Goal: Task Accomplishment & Management: Complete application form

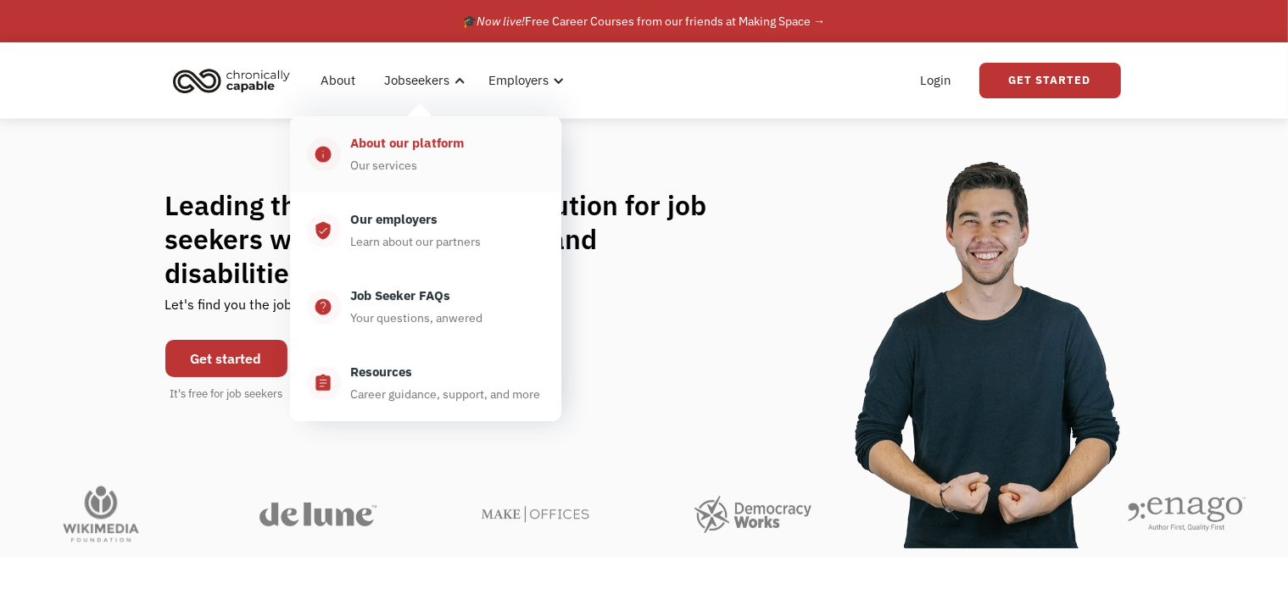
click at [444, 144] on div "About our platform" at bounding box center [408, 143] width 114 height 20
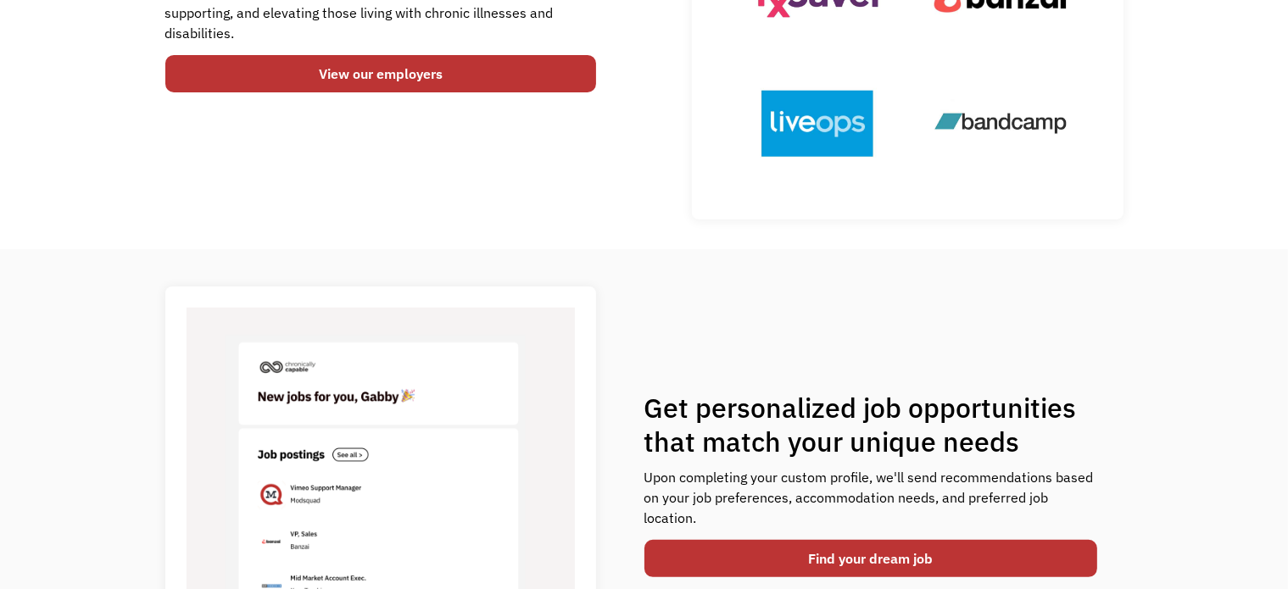
scroll to position [509, 0]
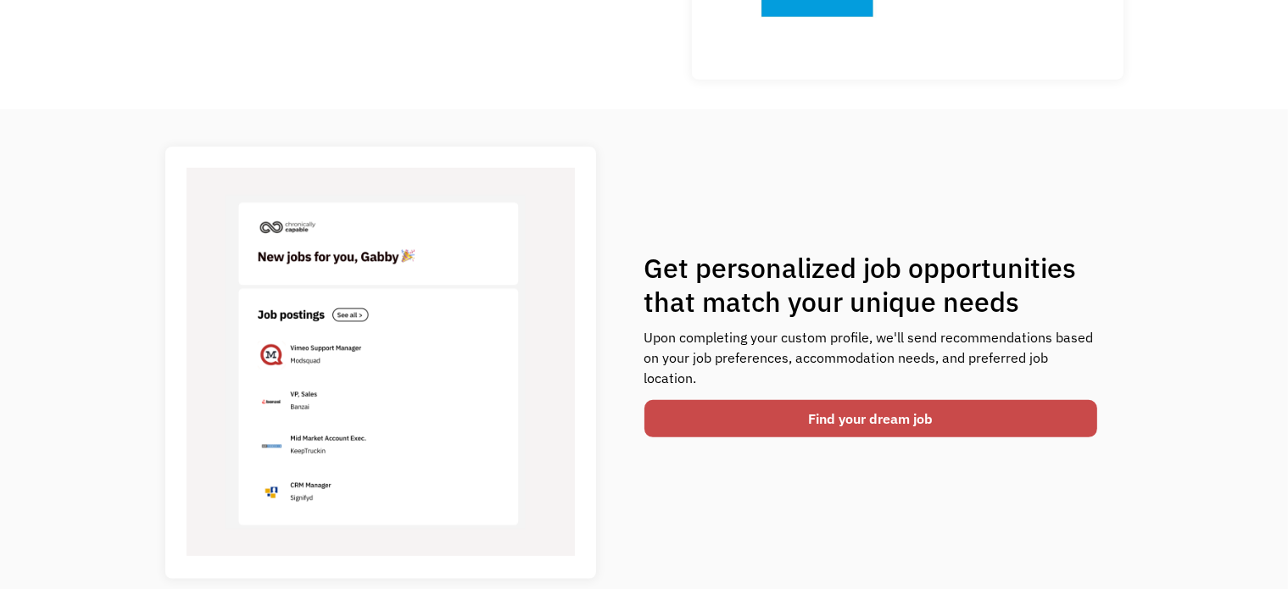
click at [707, 421] on link "Find your dream job" at bounding box center [871, 418] width 454 height 37
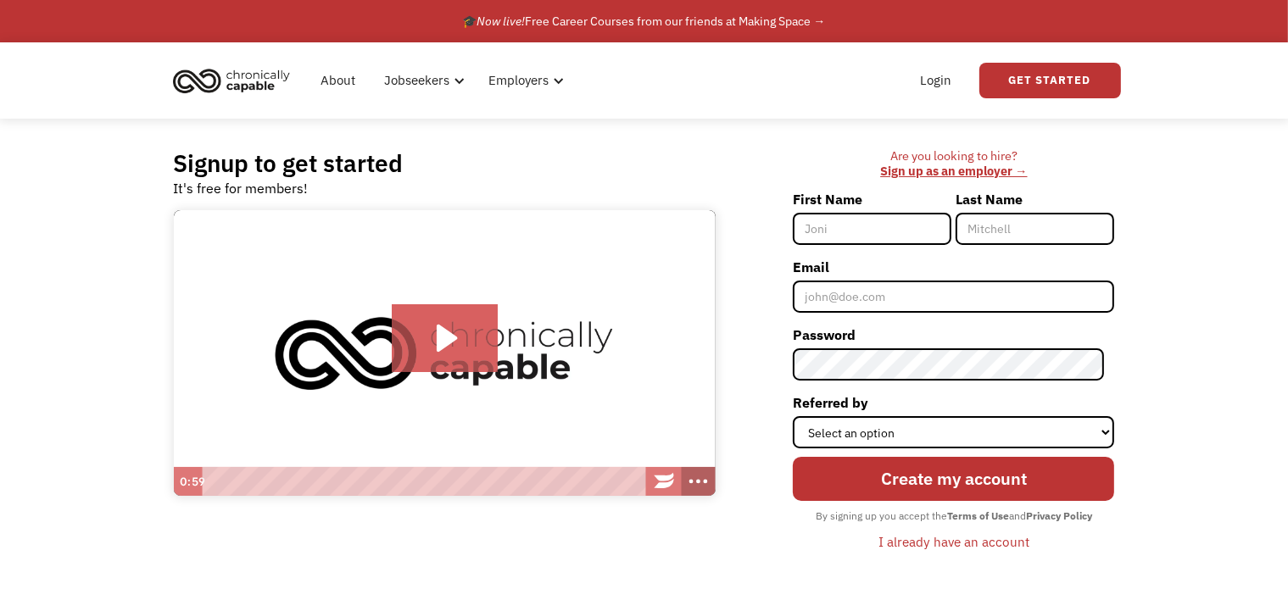
click at [696, 478] on icon "Show more buttons" at bounding box center [698, 482] width 41 height 35
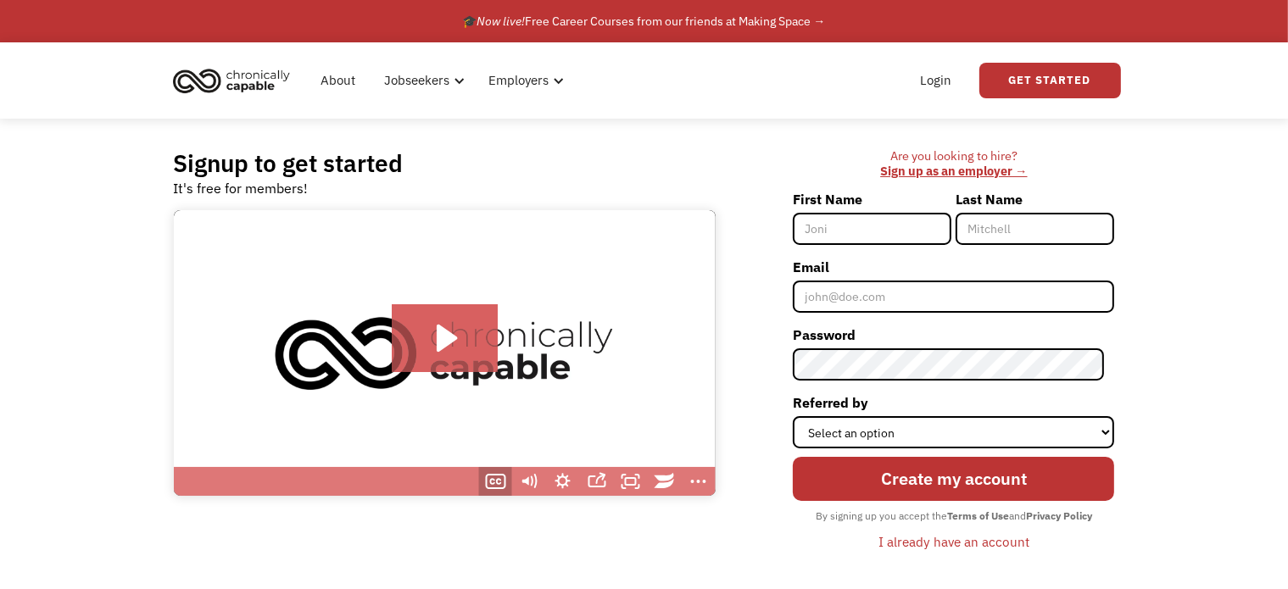
click at [501, 482] on icon "Show captions menu" at bounding box center [495, 481] width 34 height 29
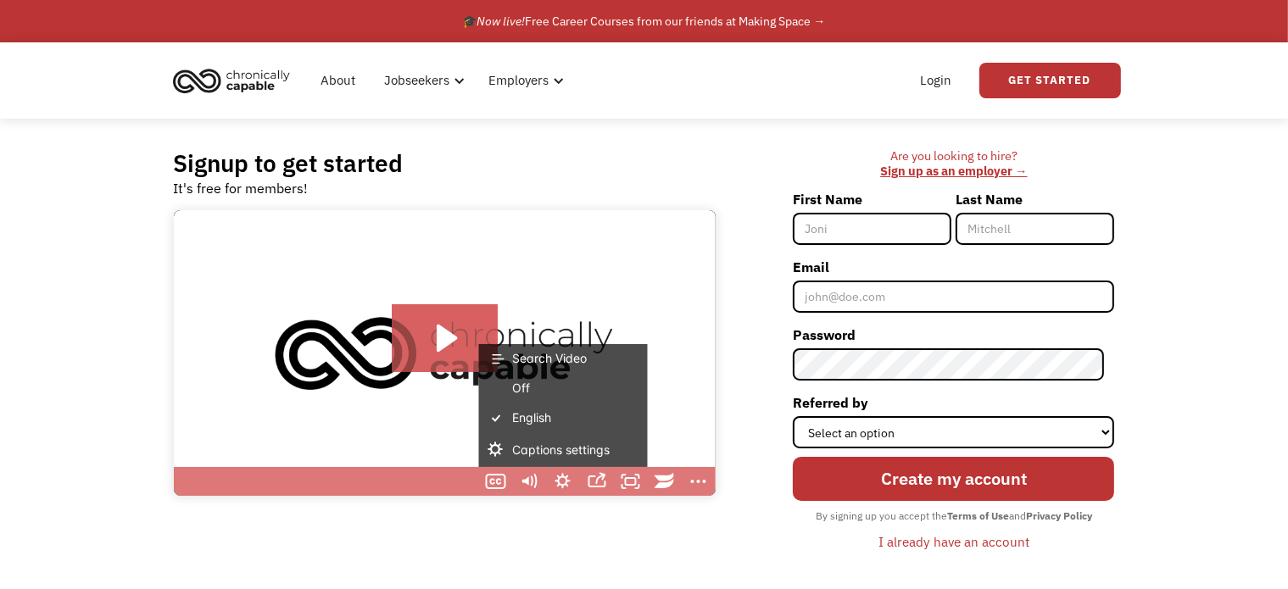
click at [443, 251] on img at bounding box center [445, 353] width 542 height 287
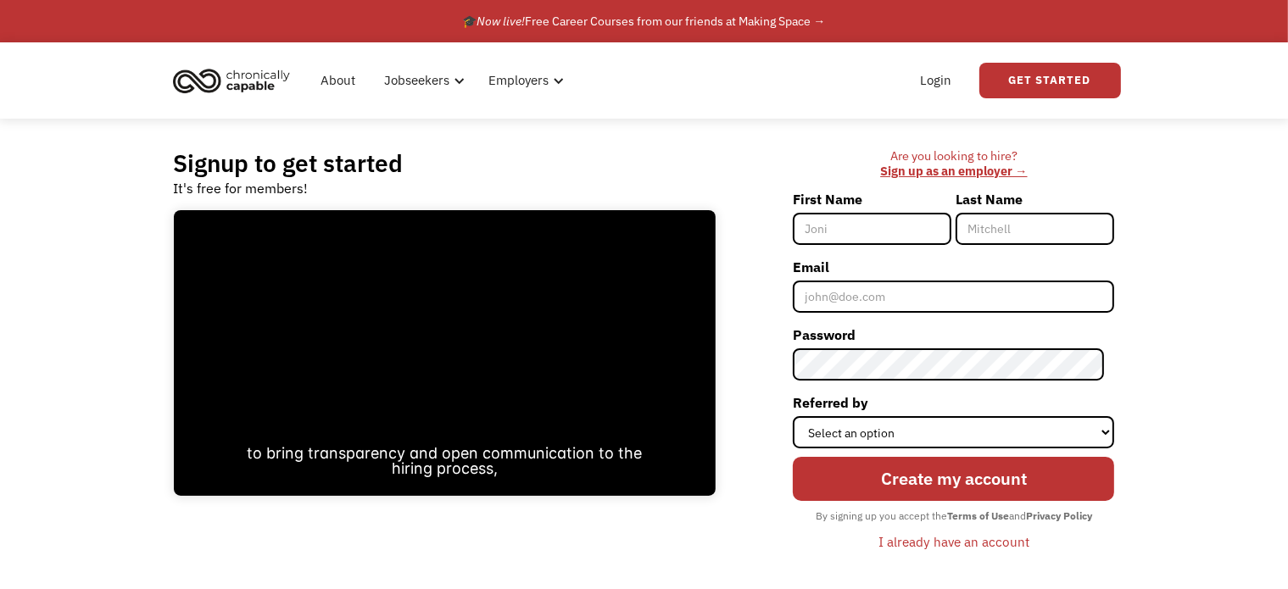
click at [922, 231] on input "First Name" at bounding box center [872, 229] width 159 height 32
type input "Jasmine"
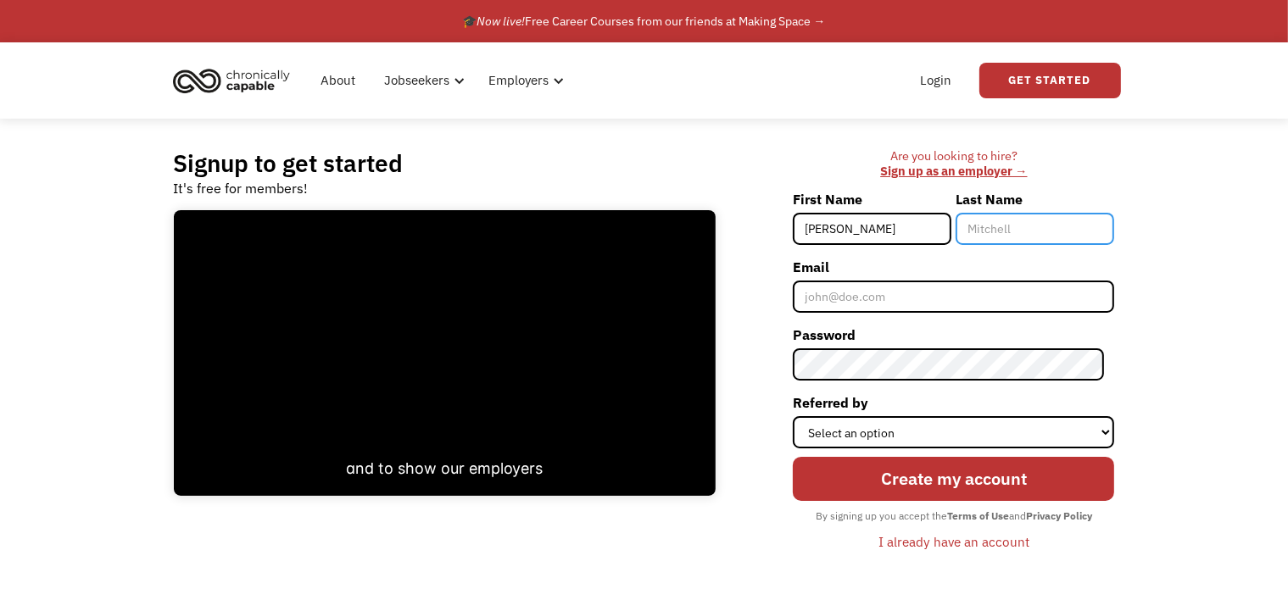
type input "Hartsock"
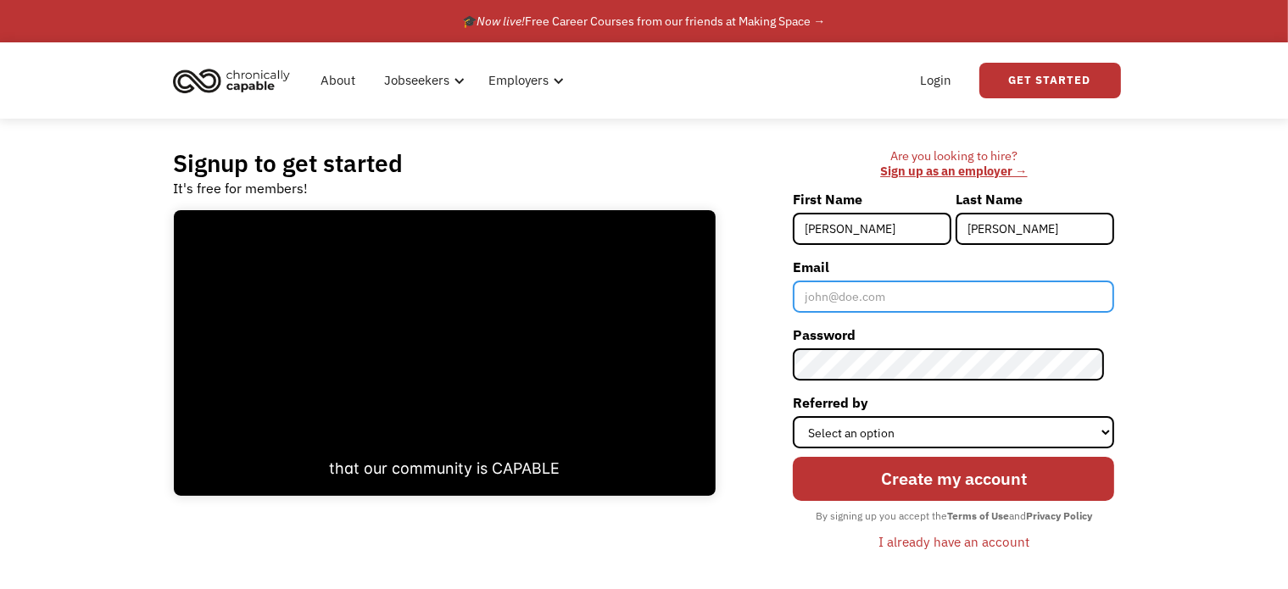
click at [931, 297] on input "Email" at bounding box center [953, 297] width 321 height 32
type input "Jasmine.Hartsock@yahoo.com"
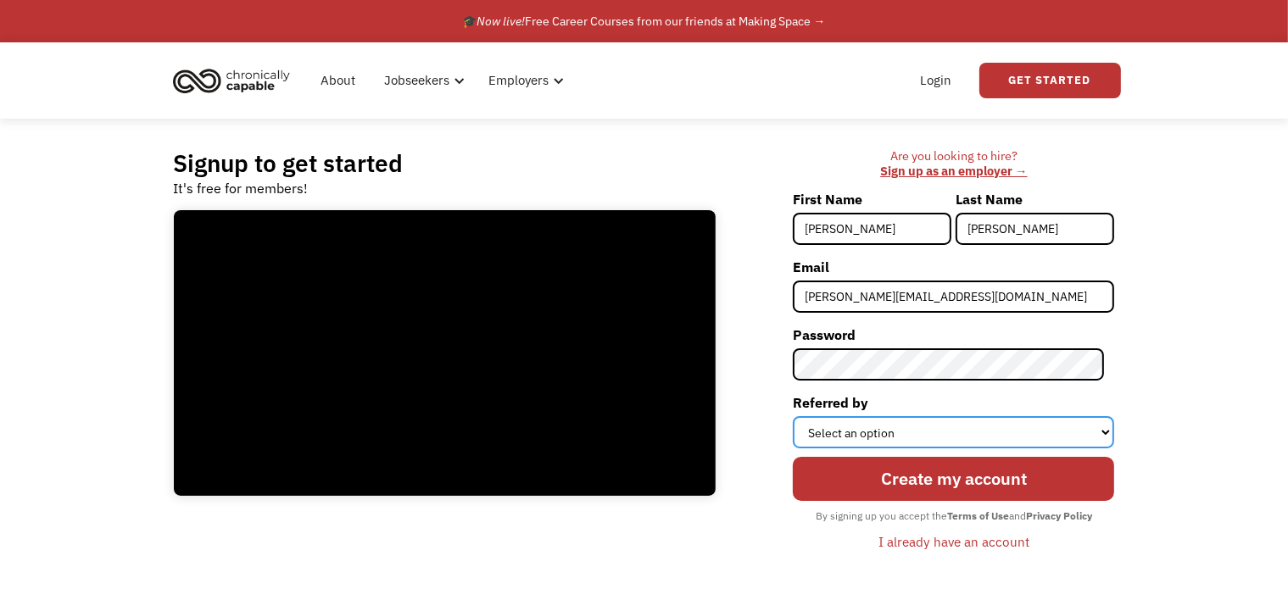
click at [892, 433] on select "Select an option Instagram Facebook Twitter Search Engine News Article Word of …" at bounding box center [953, 432] width 321 height 32
select select "Other"
click at [803, 416] on select "Select an option Instagram Facebook Twitter Search Engine News Article Word of …" at bounding box center [953, 432] width 321 height 32
click at [1165, 321] on div "Signup to get started It's free for members! Click for sound @keyframes VOLUME_…" at bounding box center [644, 358] width 1288 height 479
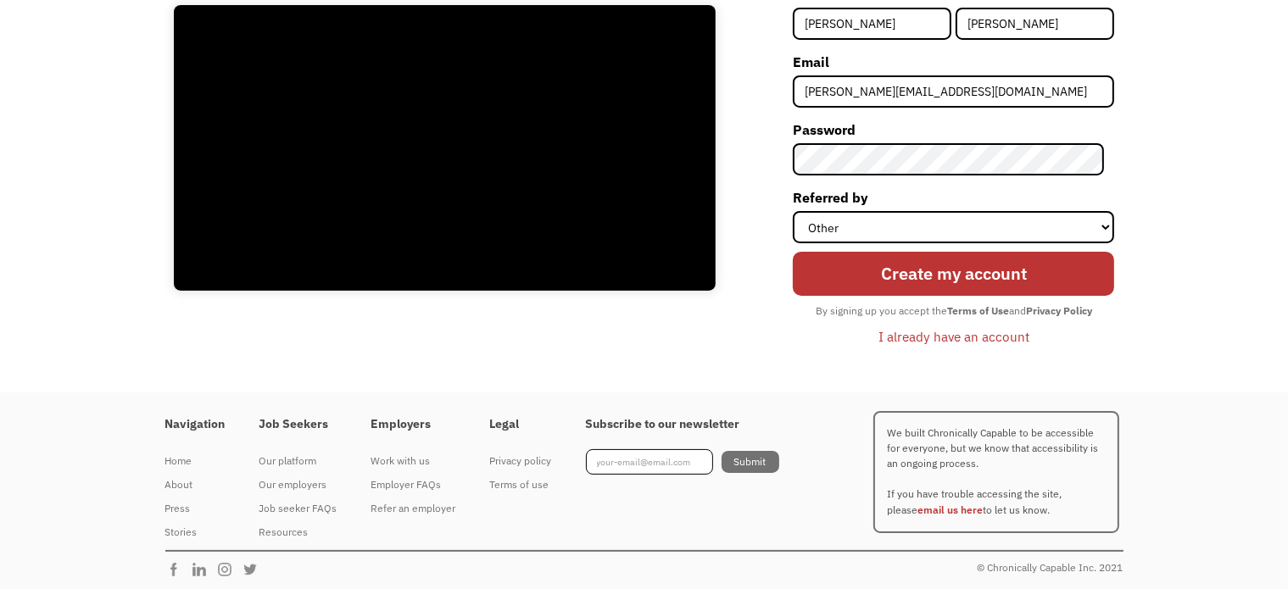
scroll to position [209, 0]
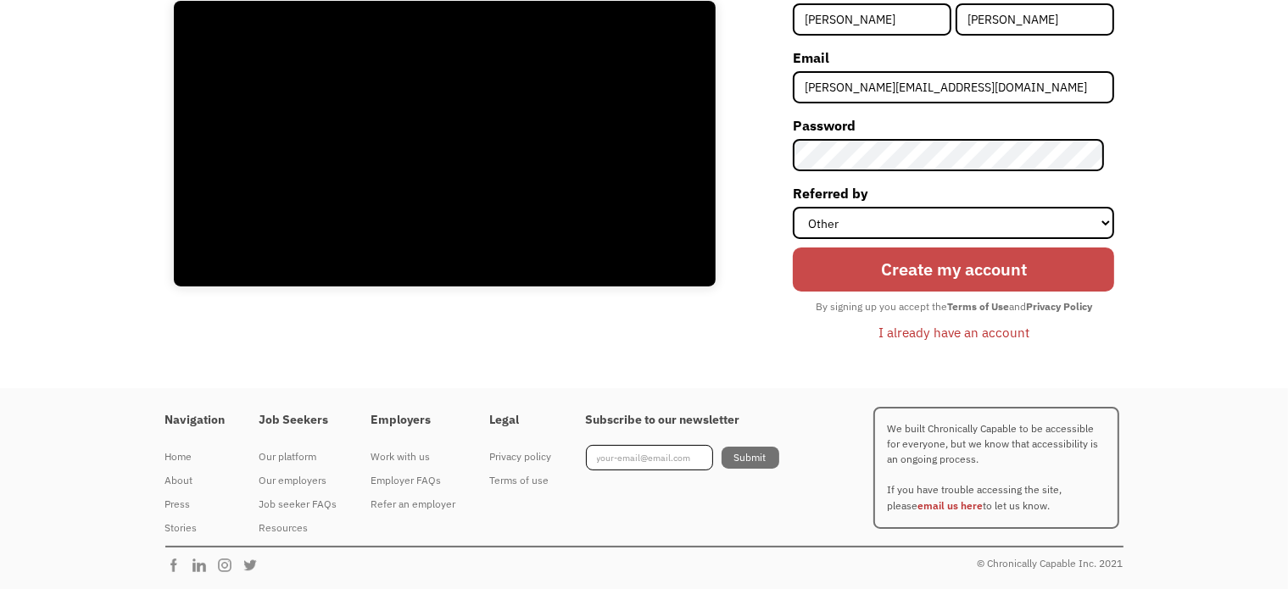
click at [934, 274] on input "Create my account" at bounding box center [953, 270] width 321 height 44
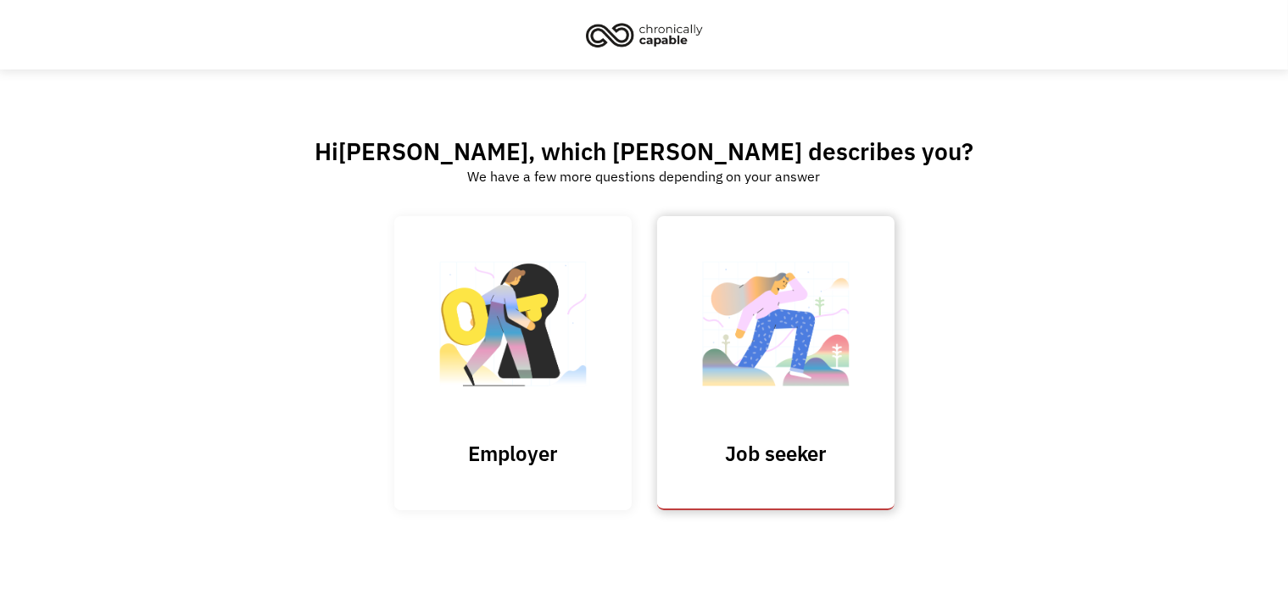
click at [813, 421] on link "Job seeker" at bounding box center [775, 363] width 237 height 294
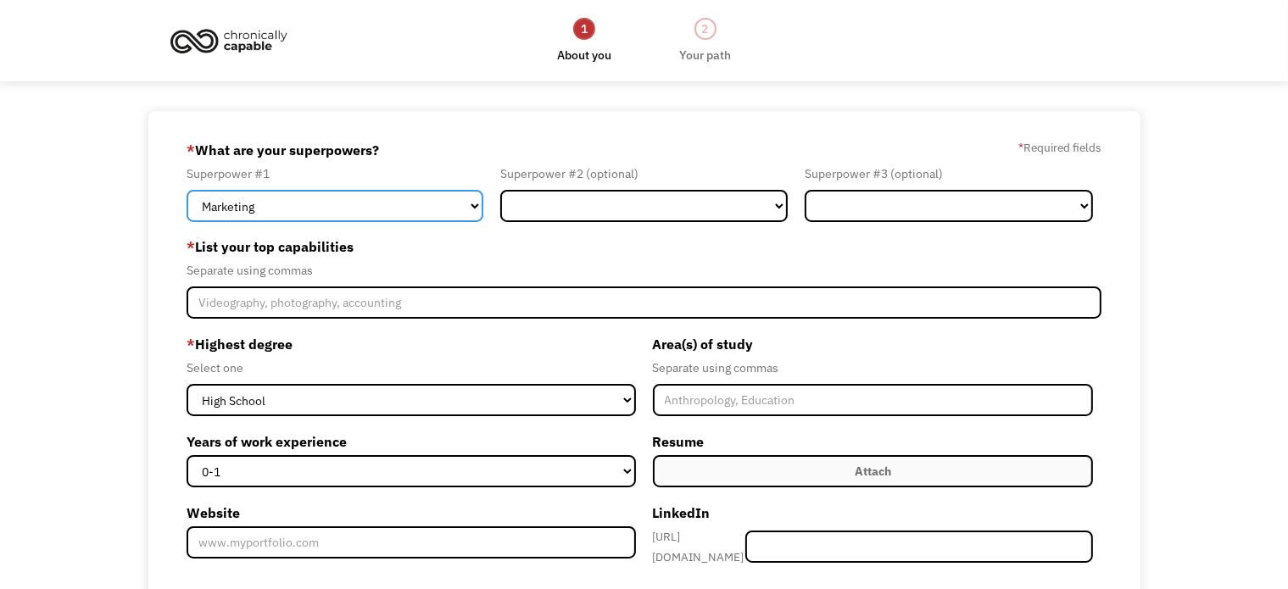
click at [400, 208] on select "Marketing Human Resources Finance Technology Operations Sales Industrial & Manu…" at bounding box center [335, 206] width 297 height 32
select select "Customer Service"
click at [187, 190] on select "Marketing Human Resources Finance Technology Operations Sales Industrial & Manu…" at bounding box center [335, 206] width 297 height 32
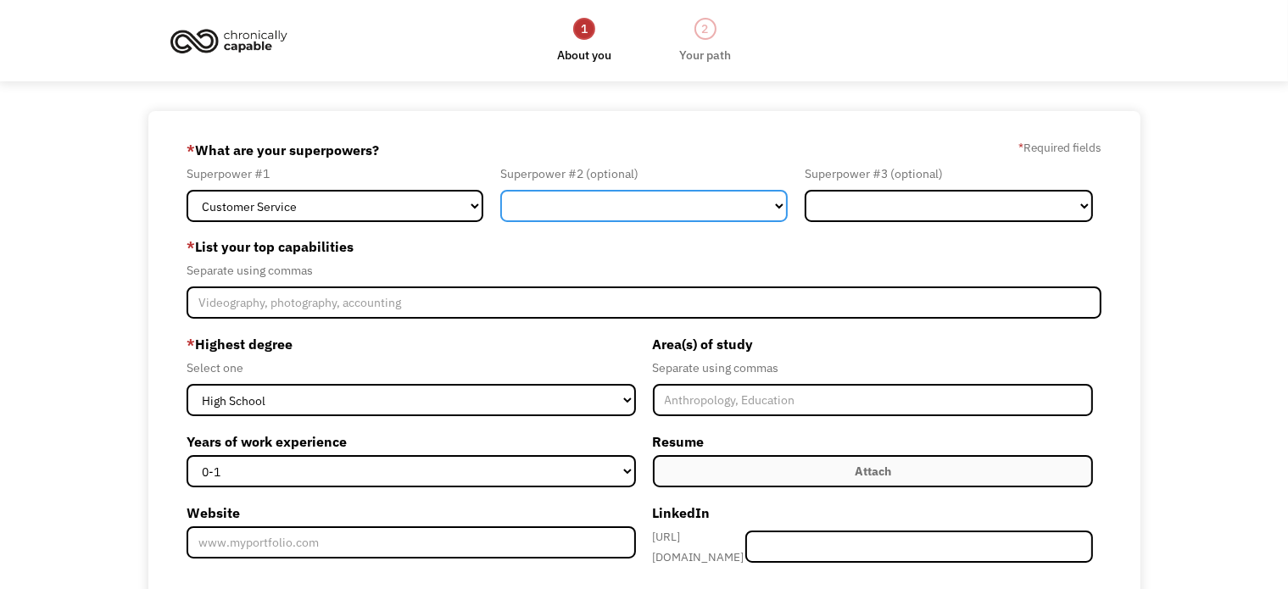
click at [571, 196] on select "Marketing Human Resources Finance Technology Operations Sales Industrial & Manu…" at bounding box center [644, 206] width 288 height 32
select select "Administration"
click at [500, 190] on select "Marketing Human Resources Finance Technology Operations Sales Industrial & Manu…" at bounding box center [644, 206] width 288 height 32
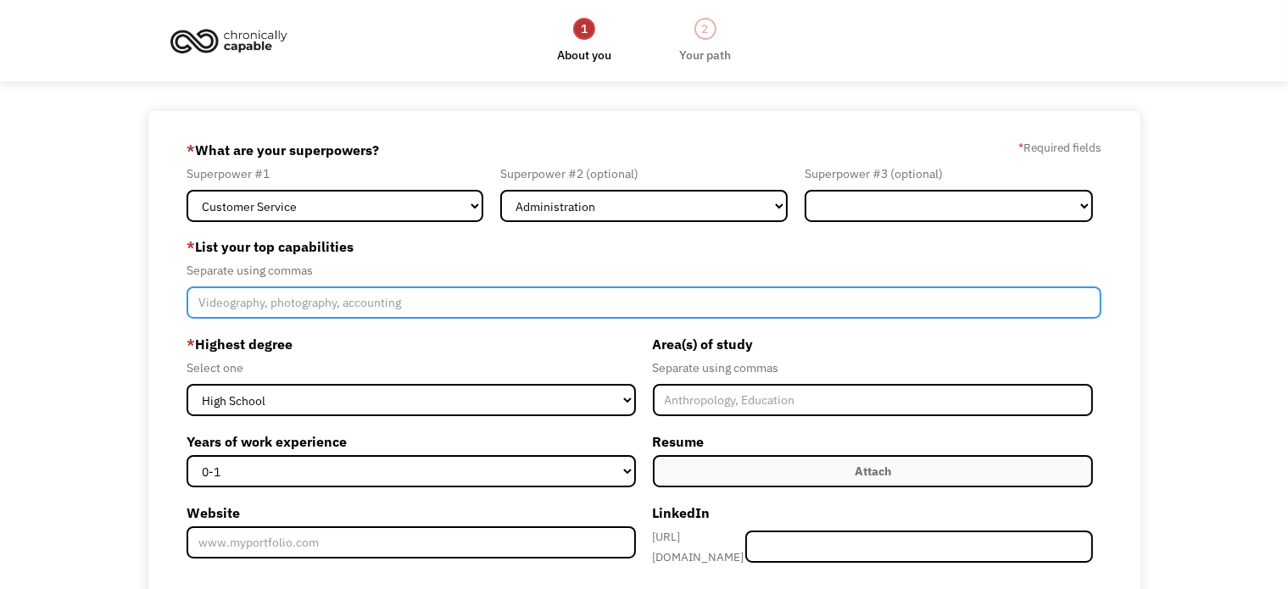
click at [326, 304] on input "Member-Create-Step1" at bounding box center [644, 303] width 915 height 32
paste input "Verbal and written communication"
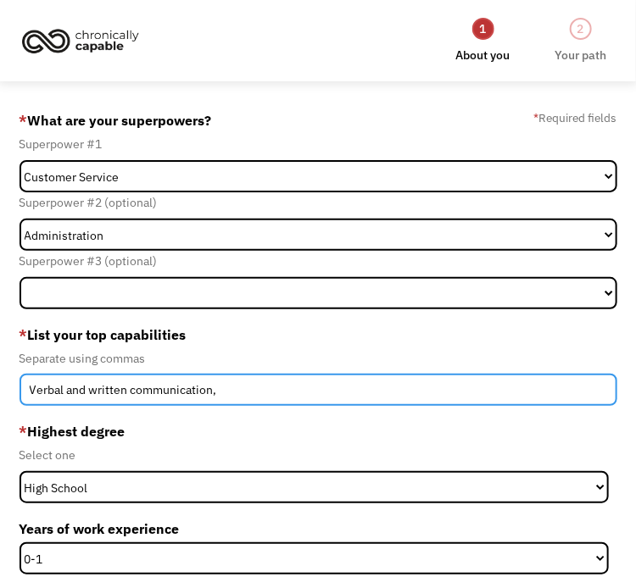
click at [338, 374] on input "Verbal and written communication," at bounding box center [319, 390] width 598 height 32
paste input "Active listening"
click at [355, 374] on input "Verbal and written communication, Active listening," at bounding box center [319, 390] width 598 height 32
paste input "Interpersonal skills"
click at [502, 374] on input "Verbal and written communication, Active listening, Interpersonal skills," at bounding box center [319, 390] width 598 height 32
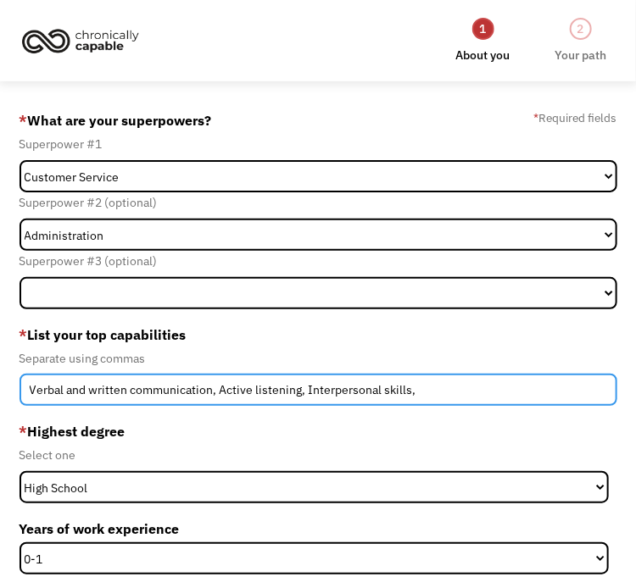
paste input "Problem-solving"
click at [546, 374] on input "Verbal and written communication, Active listening, Interpersonal skills, Probl…" at bounding box center [319, 390] width 598 height 32
paste input "Critical thinking"
click at [602, 374] on input "Verbal and written communication, Active listening, Interpersonal skills, Probl…" at bounding box center [319, 390] width 598 height 32
paste input "Data analysis"
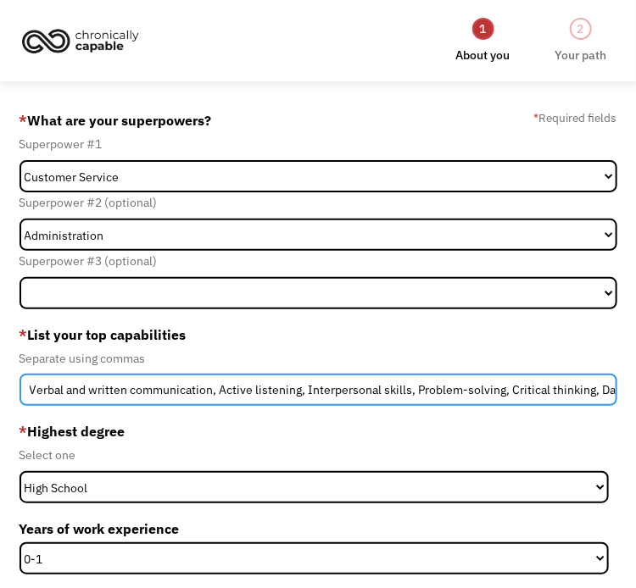
click at [577, 374] on input "Verbal and written communication, Active listening, Interpersonal skills, Probl…" at bounding box center [319, 390] width 598 height 32
paste input "Conflict resolution"
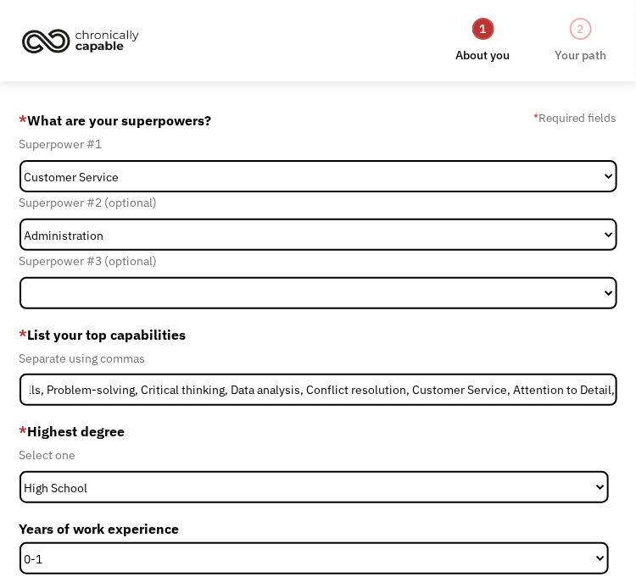
scroll to position [0, 0]
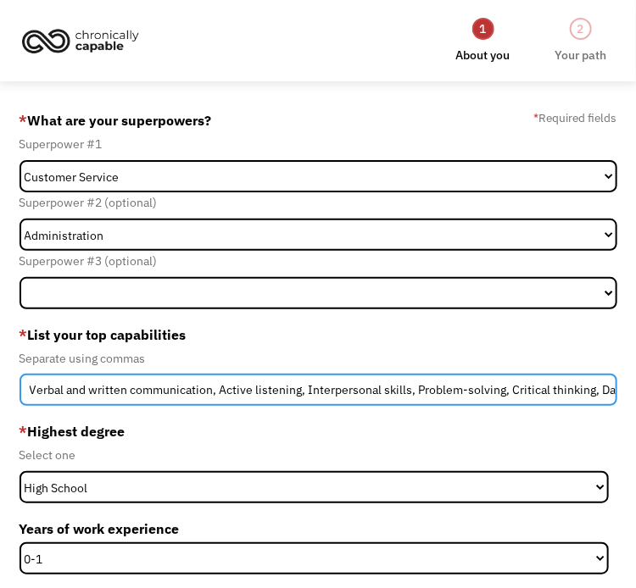
click at [566, 374] on input "Verbal and written communication, Active listening, Interpersonal skills, Probl…" at bounding box center [319, 390] width 598 height 32
drag, startPoint x: 570, startPoint y: 273, endPoint x: 641, endPoint y: 287, distance: 72.5
click at [636, 287] on html "1 About you 2 Your path Dashboard 68c251c35acb3ae91cc0c8a8 jasmine.hartsock@yah…" at bounding box center [318, 294] width 636 height 588
click at [607, 374] on input "Verbal and written communication, Active listening, Interpersonal skills, Probl…" at bounding box center [319, 390] width 598 height 32
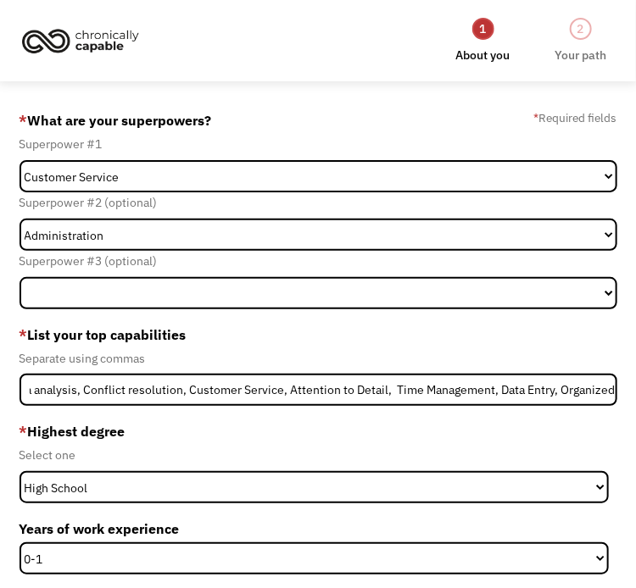
scroll to position [0, 0]
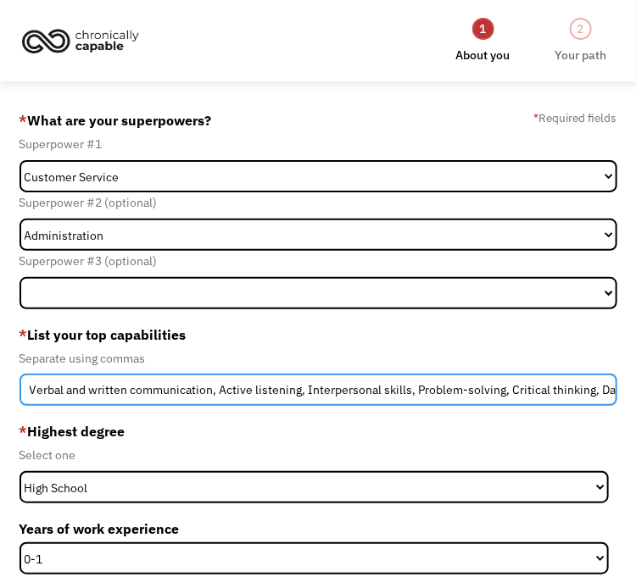
click at [591, 374] on input "Verbal and written communication, Active listening, Interpersonal skills, Probl…" at bounding box center [319, 390] width 598 height 32
drag, startPoint x: 591, startPoint y: 272, endPoint x: 671, endPoint y: 276, distance: 80.6
click at [636, 276] on html "1 About you 2 Your path Dashboard 68c251c35acb3ae91cc0c8a8 jasmine.hartsock@yah…" at bounding box center [318, 294] width 636 height 588
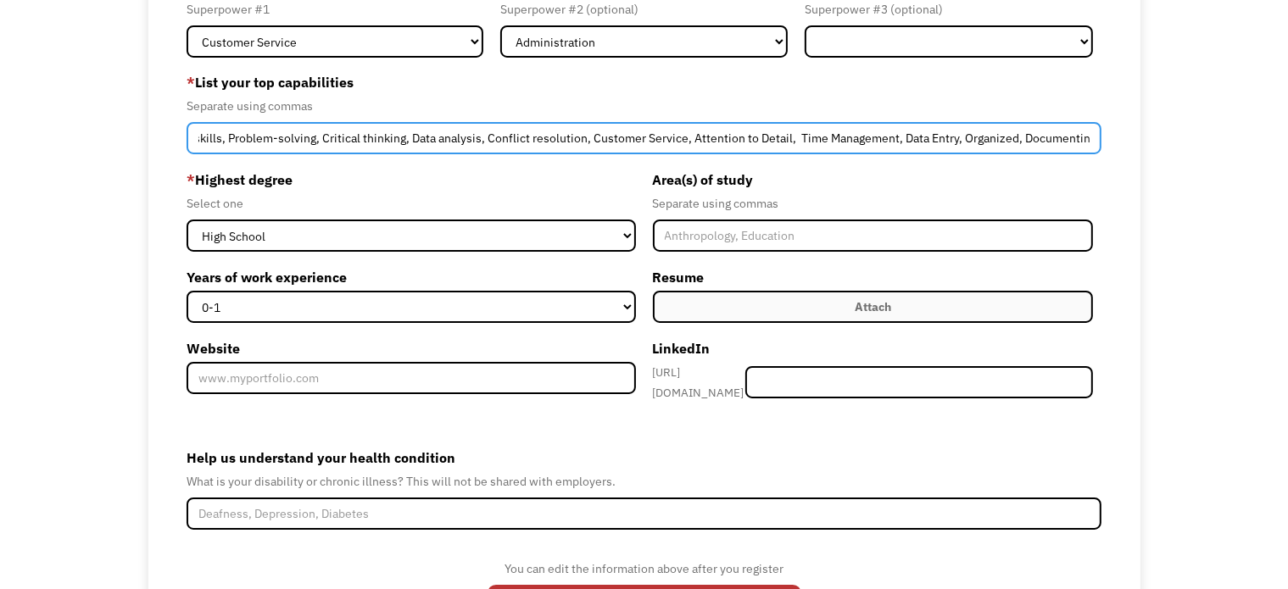
scroll to position [170, 0]
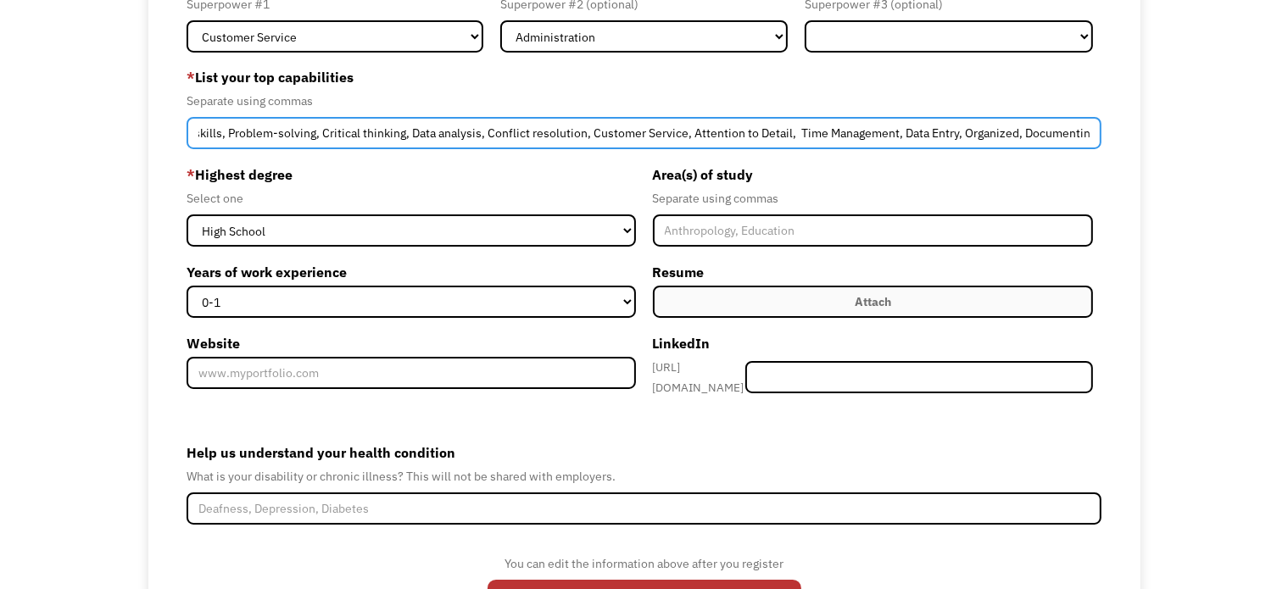
type input "Verbal and written communication, Active listening, Interpersonal skills, Probl…"
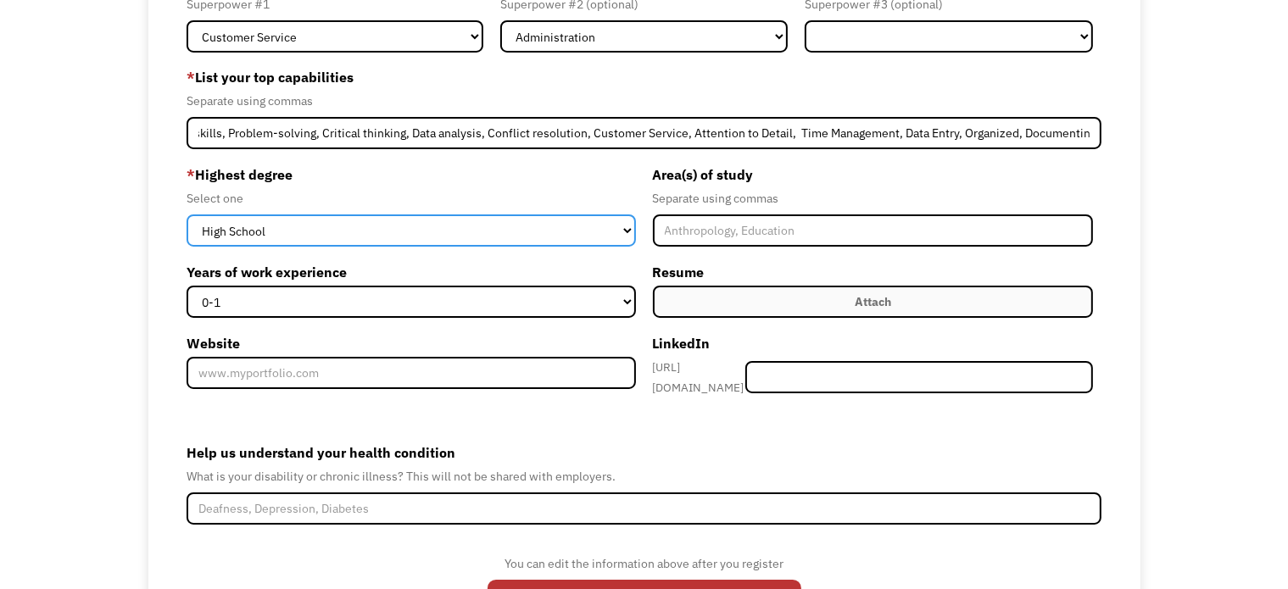
click at [510, 224] on select "High School Associates Bachelors Master's PhD" at bounding box center [411, 231] width 449 height 32
select select "associates"
click at [187, 215] on select "High School Associates Bachelors Master's PhD" at bounding box center [411, 231] width 449 height 32
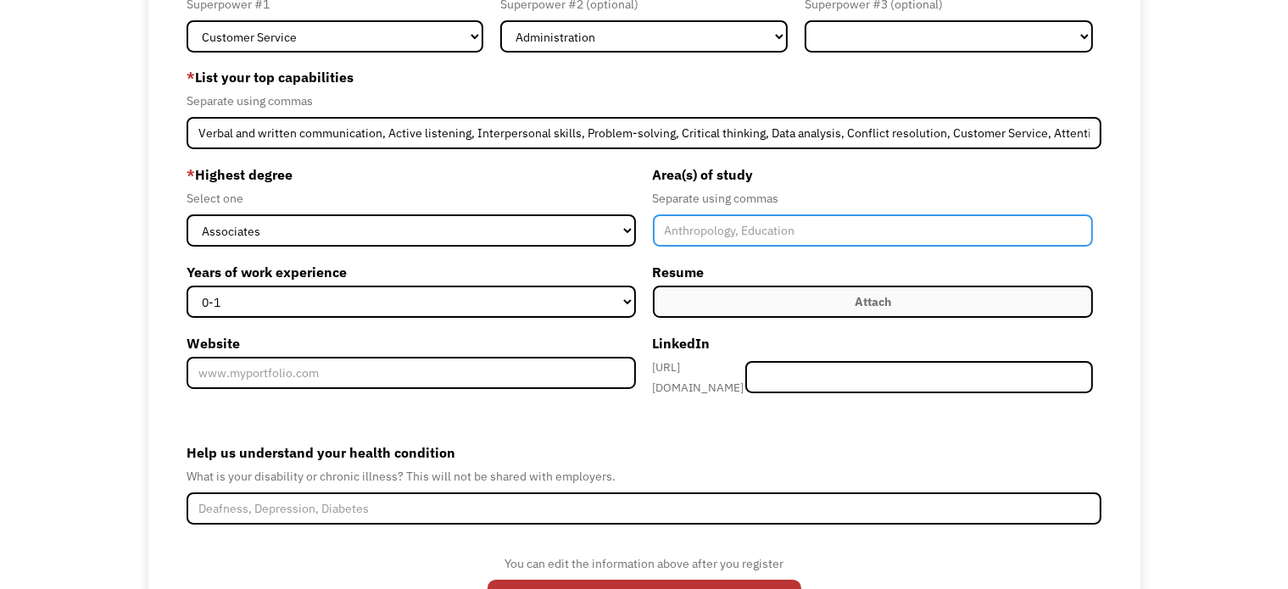
click at [704, 235] on input "Member-Create-Step1" at bounding box center [873, 231] width 440 height 32
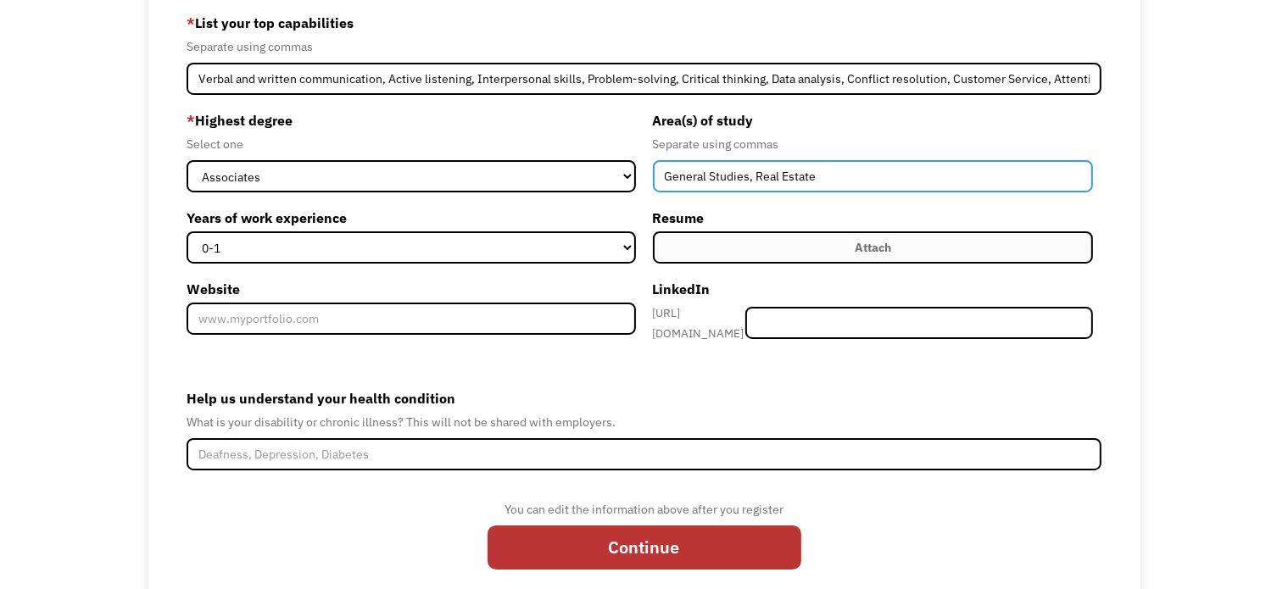
scroll to position [254, 0]
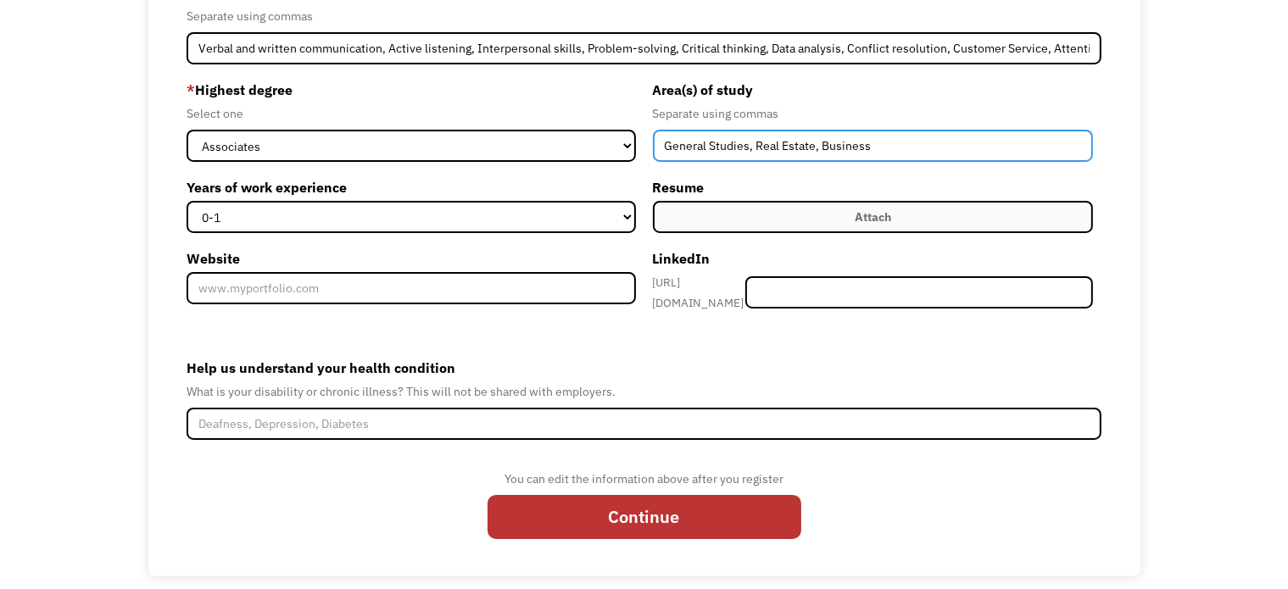
type input "General Studies, Real Estate, Business"
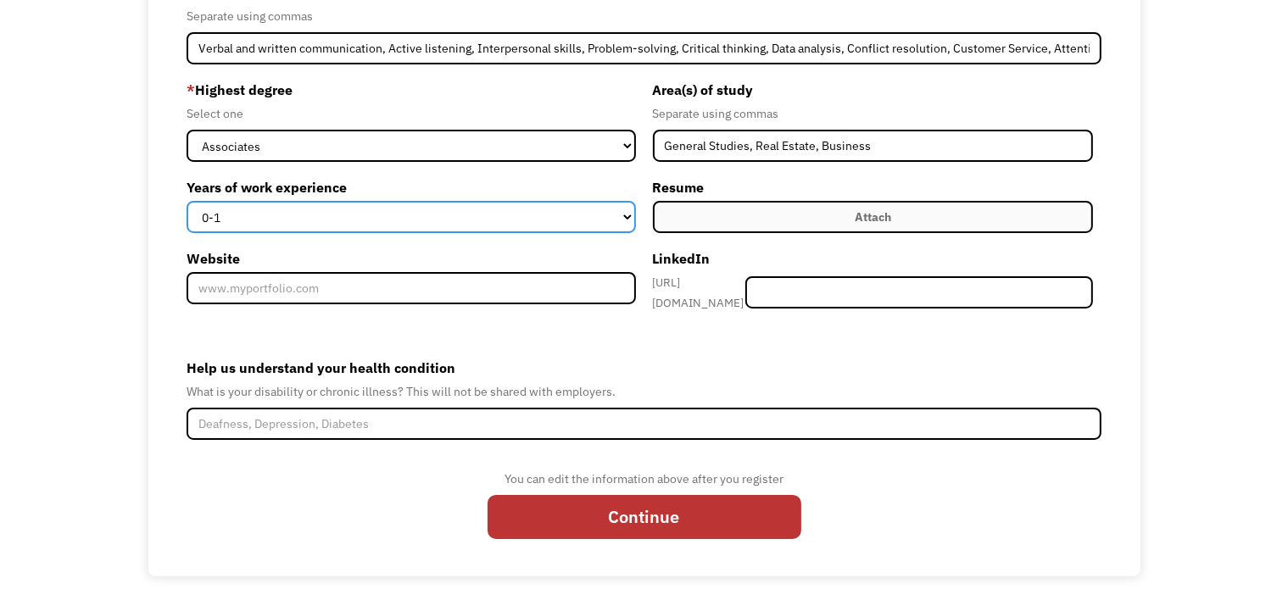
click at [265, 220] on select "0-1 2-4 5-10 11-15 15+" at bounding box center [411, 217] width 449 height 32
select select "15+"
click at [187, 201] on select "0-1 2-4 5-10 11-15 15+" at bounding box center [411, 217] width 449 height 32
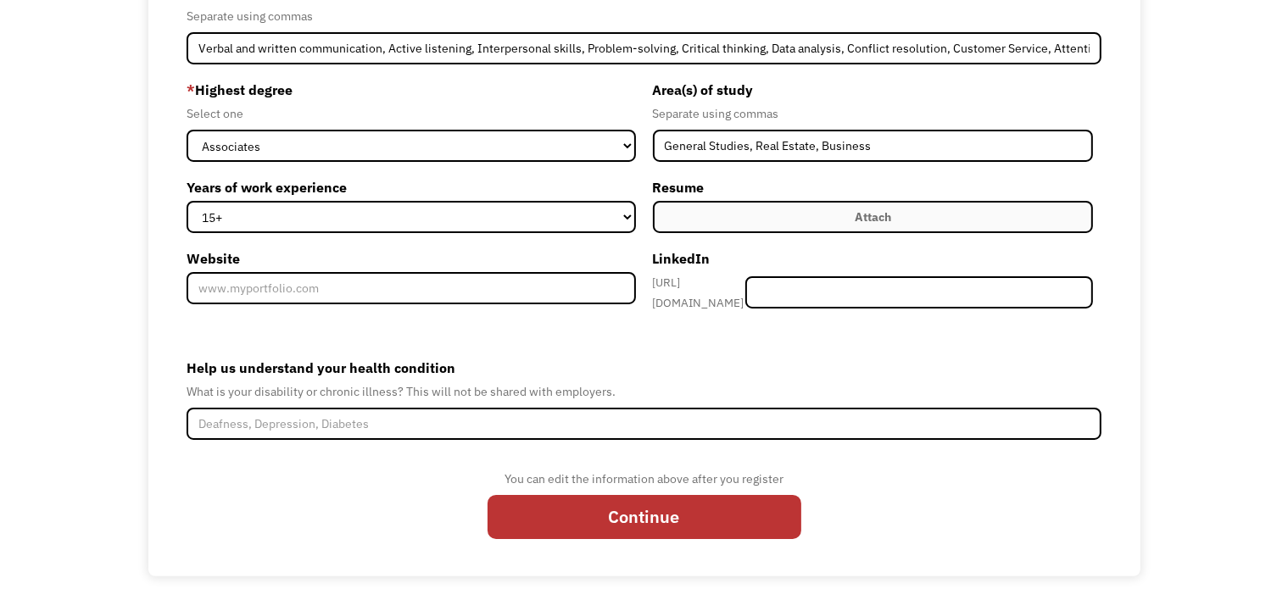
click at [962, 219] on label "Attach" at bounding box center [873, 217] width 440 height 32
click at [855, 222] on div "Attach" at bounding box center [873, 217] width 36 height 20
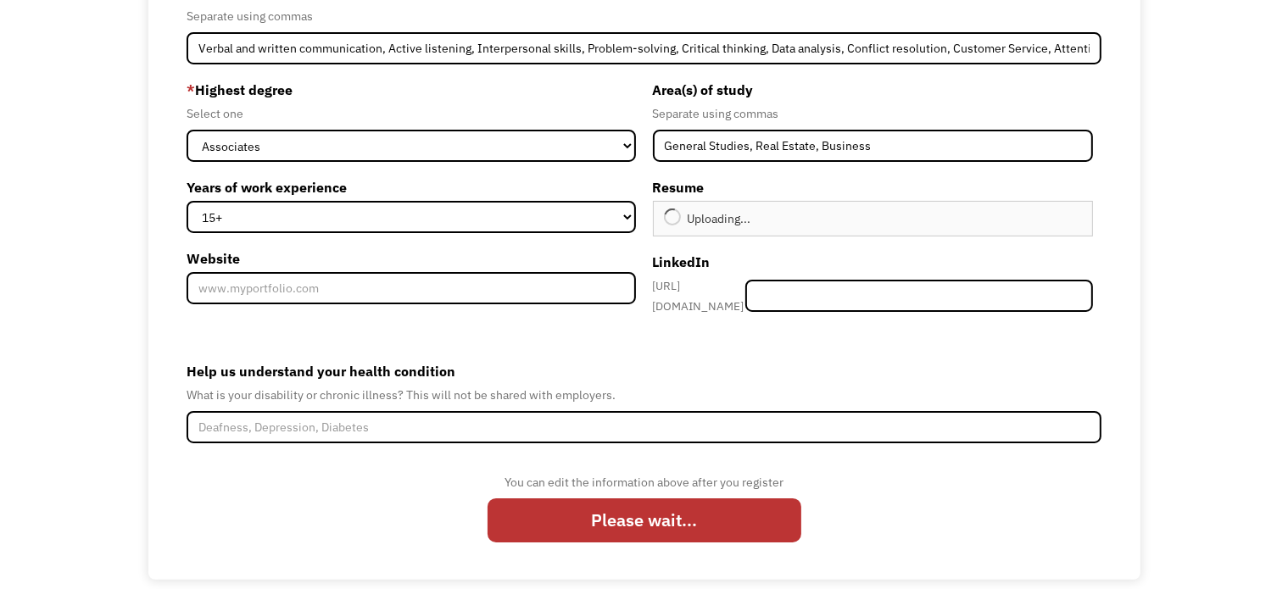
type input "Continue"
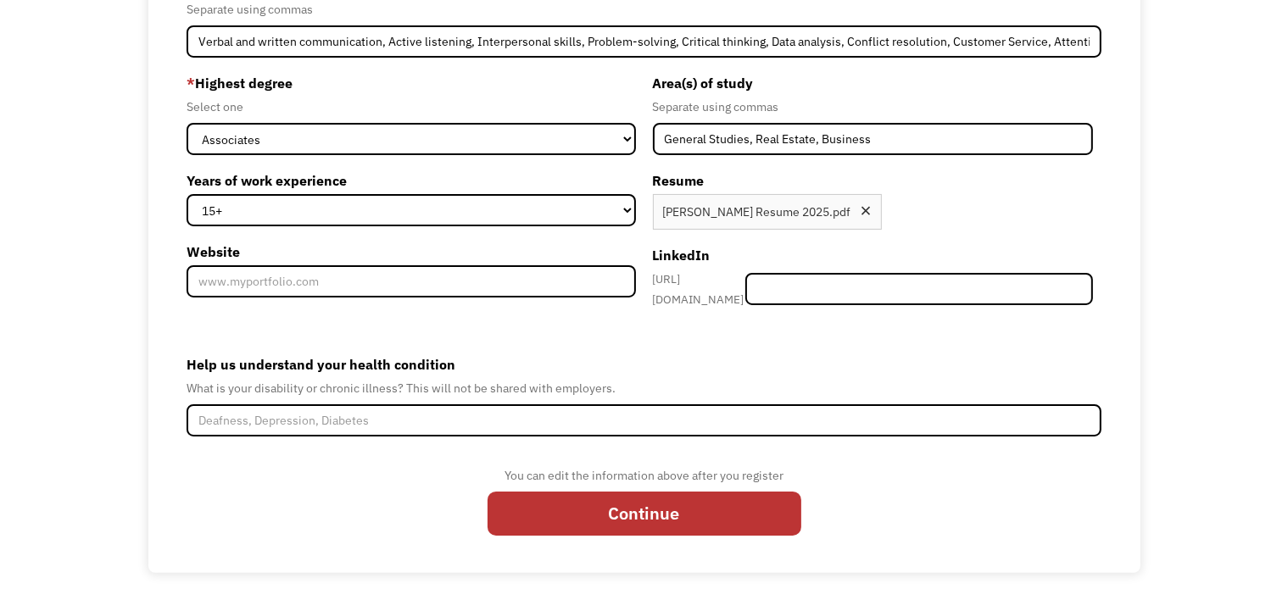
scroll to position [265, 0]
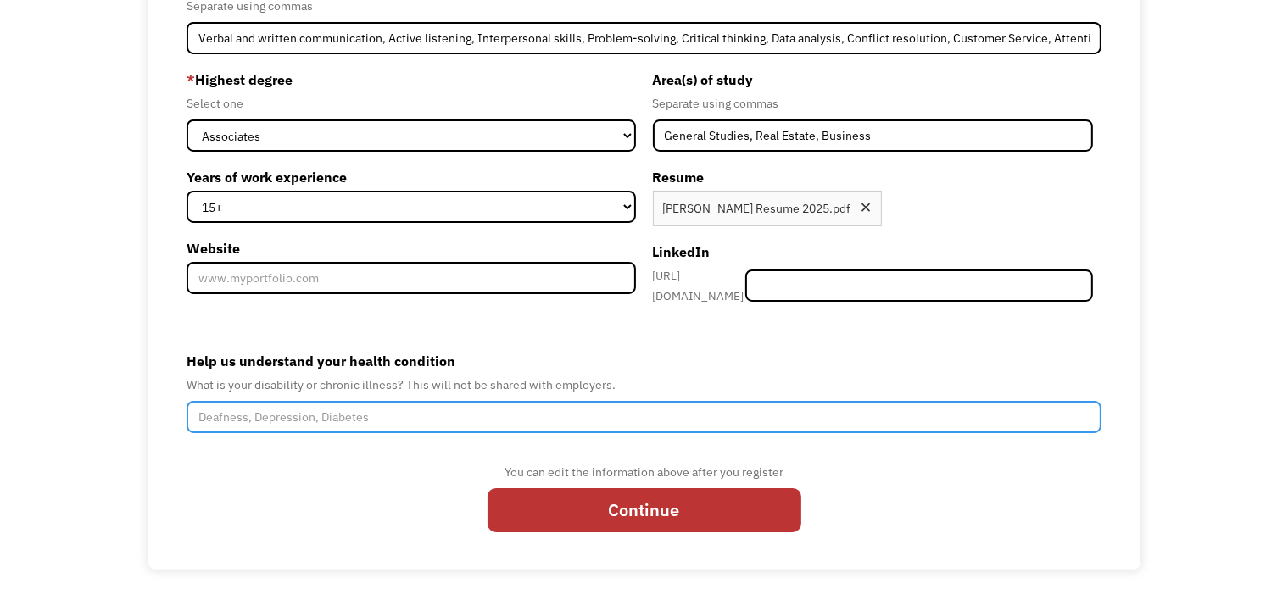
click at [341, 412] on input "Help us understand your health condition" at bounding box center [644, 417] width 915 height 32
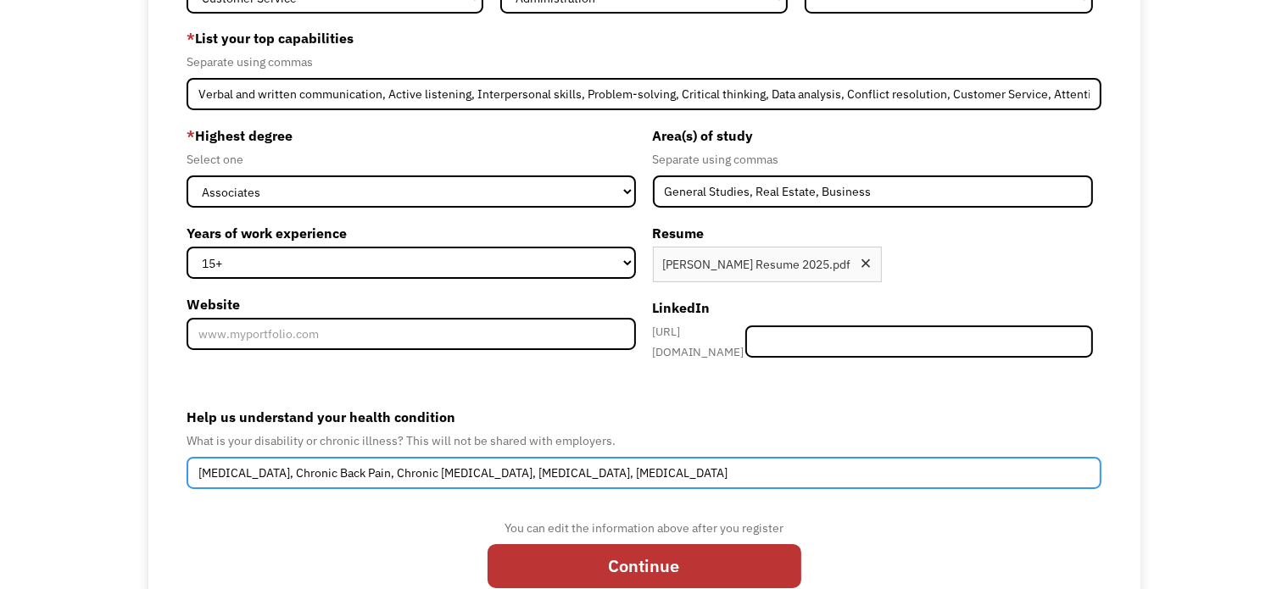
scroll to position [0, 0]
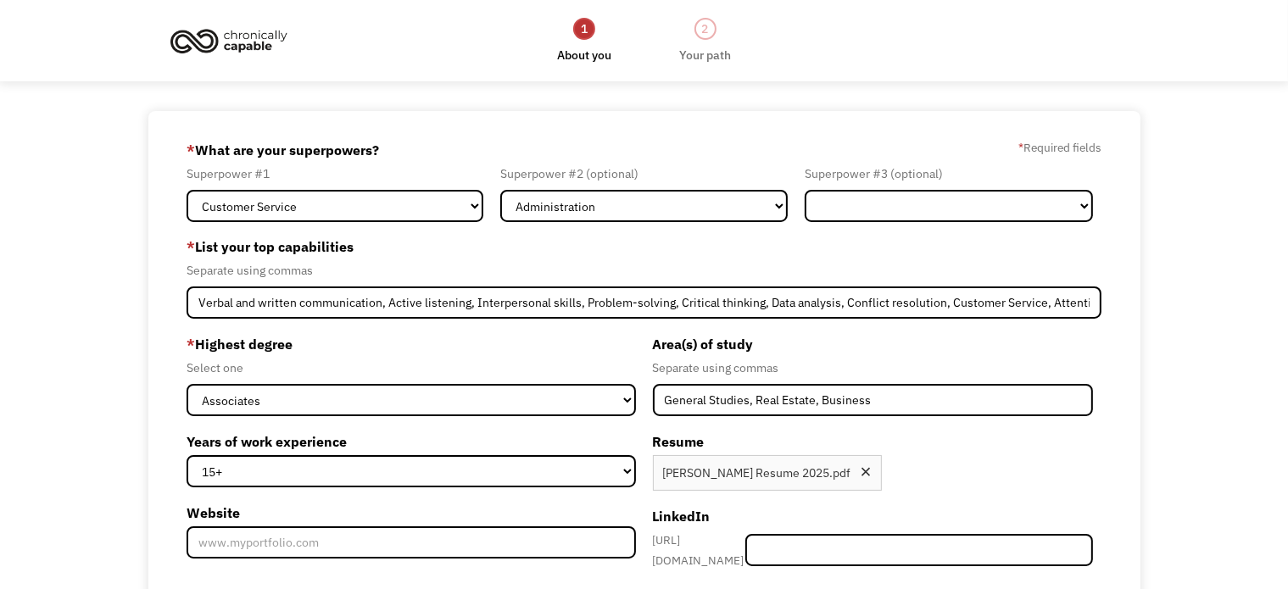
type input "Spinal Fusion, Chronic Back Pain, Chronic Neck Pain, Bipolar, Depression, PTSD"
click at [902, 200] on select "Marketing Human Resources Finance Technology Operations Sales Industrial & Manu…" at bounding box center [949, 206] width 288 height 32
select select "Communications & Public Relations"
click at [805, 190] on select "Marketing Human Resources Finance Technology Operations Sales Industrial & Manu…" at bounding box center [949, 206] width 288 height 32
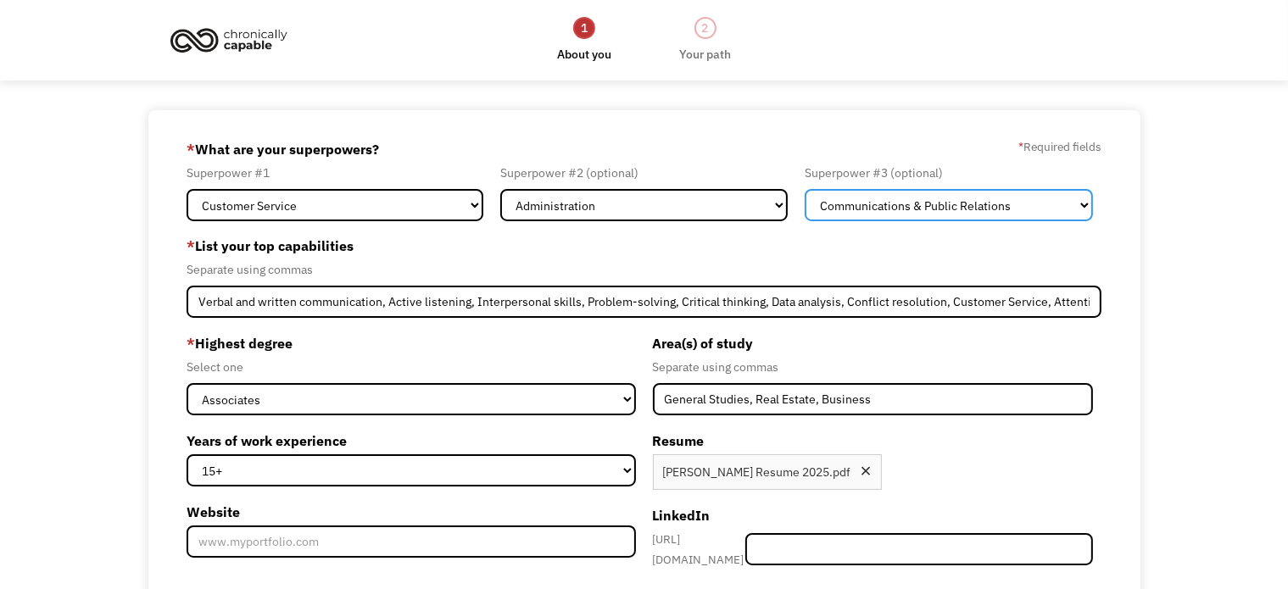
scroll to position [265, 0]
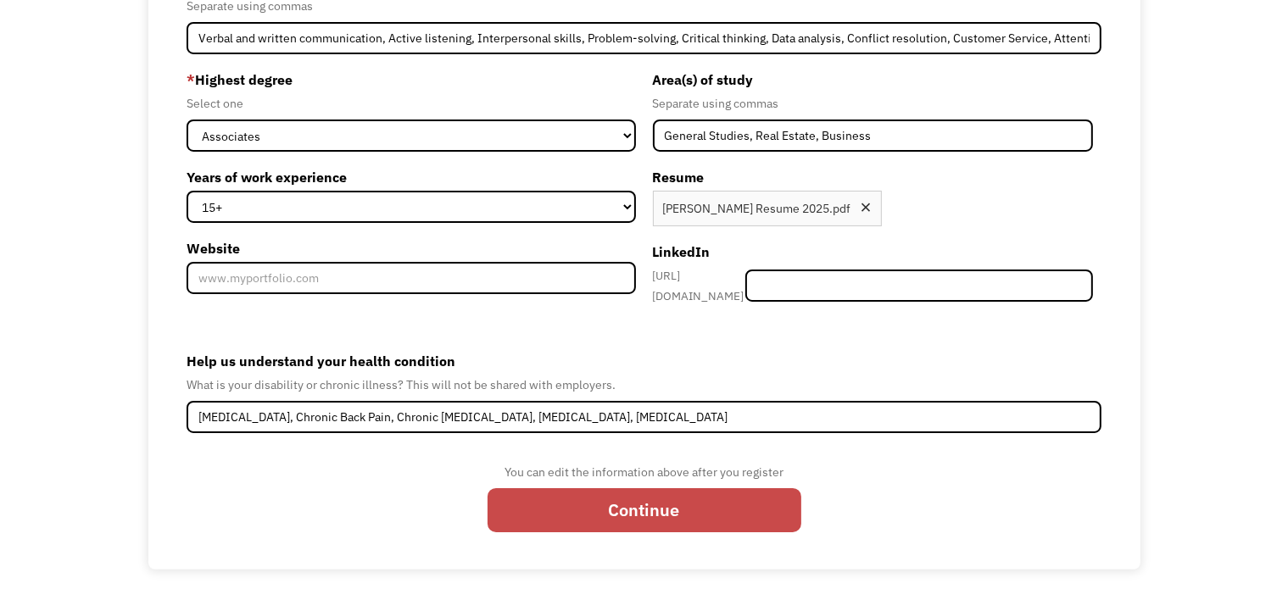
click at [743, 496] on input "Continue" at bounding box center [645, 510] width 314 height 44
type input "Please wait..."
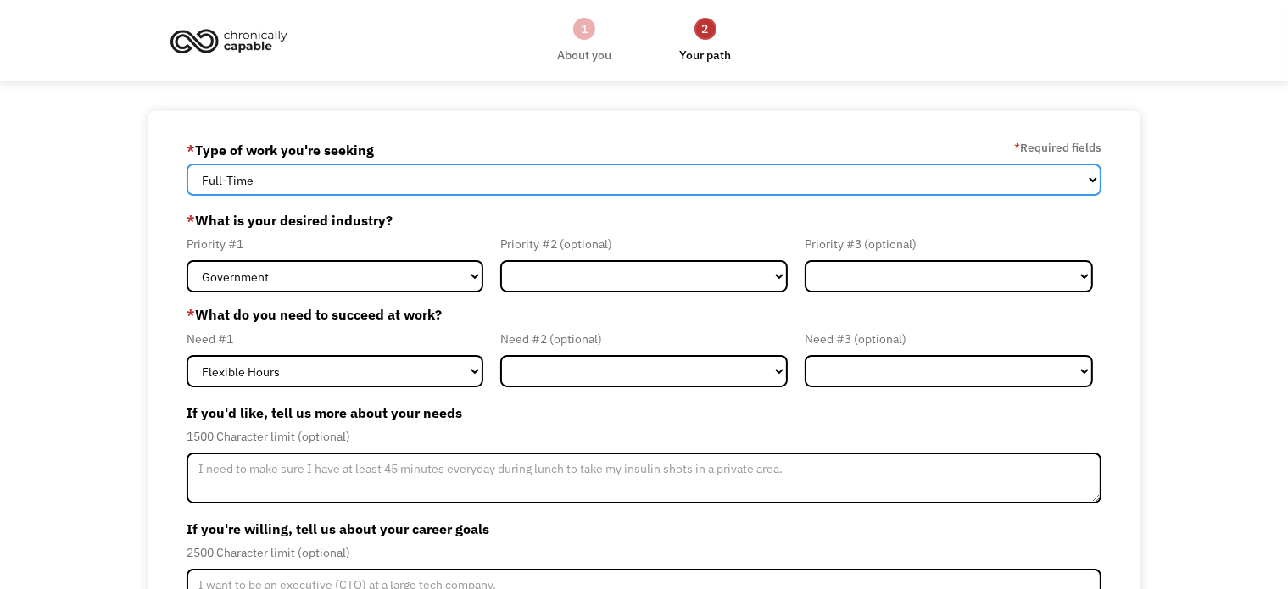
click at [529, 189] on select "Full-Time Part-Time Both Full-Time and Part-Time" at bounding box center [644, 180] width 915 height 32
select select "part-time"
click at [187, 164] on select "Full-Time Part-Time Both Full-Time and Part-Time" at bounding box center [644, 180] width 915 height 32
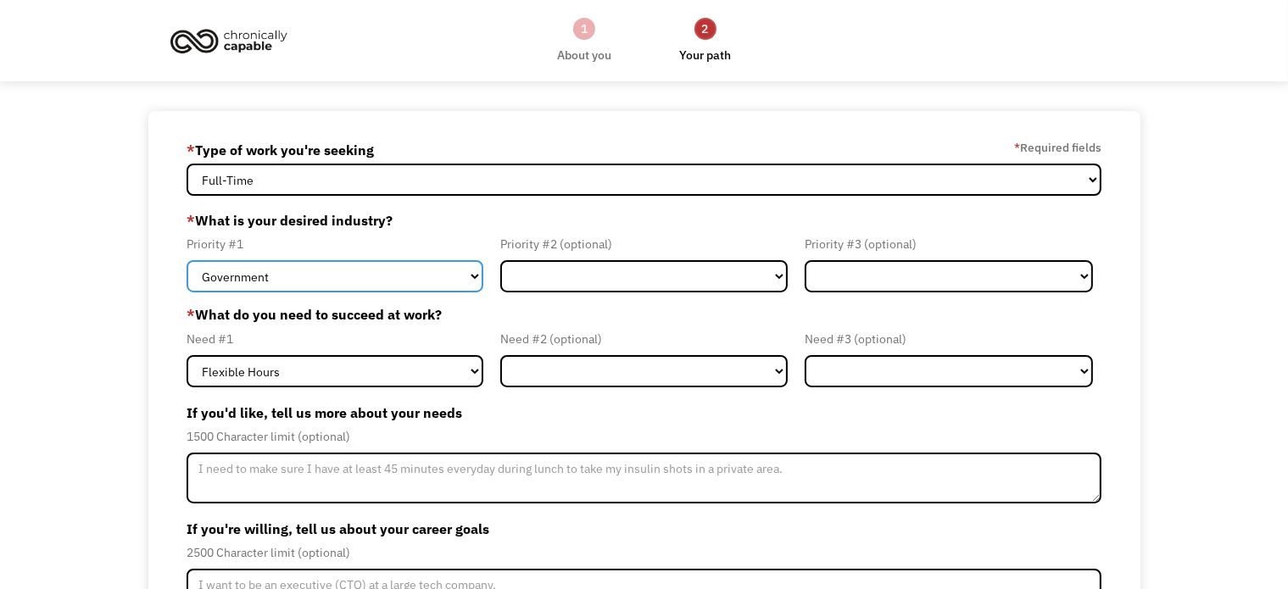
click at [365, 270] on select "Government Finance & Insurance Health & Social Care Tech & Engineering Creative…" at bounding box center [335, 276] width 297 height 32
select select "Administrative"
click at [187, 260] on select "Government Finance & Insurance Health & Social Care Tech & Engineering Creative…" at bounding box center [335, 276] width 297 height 32
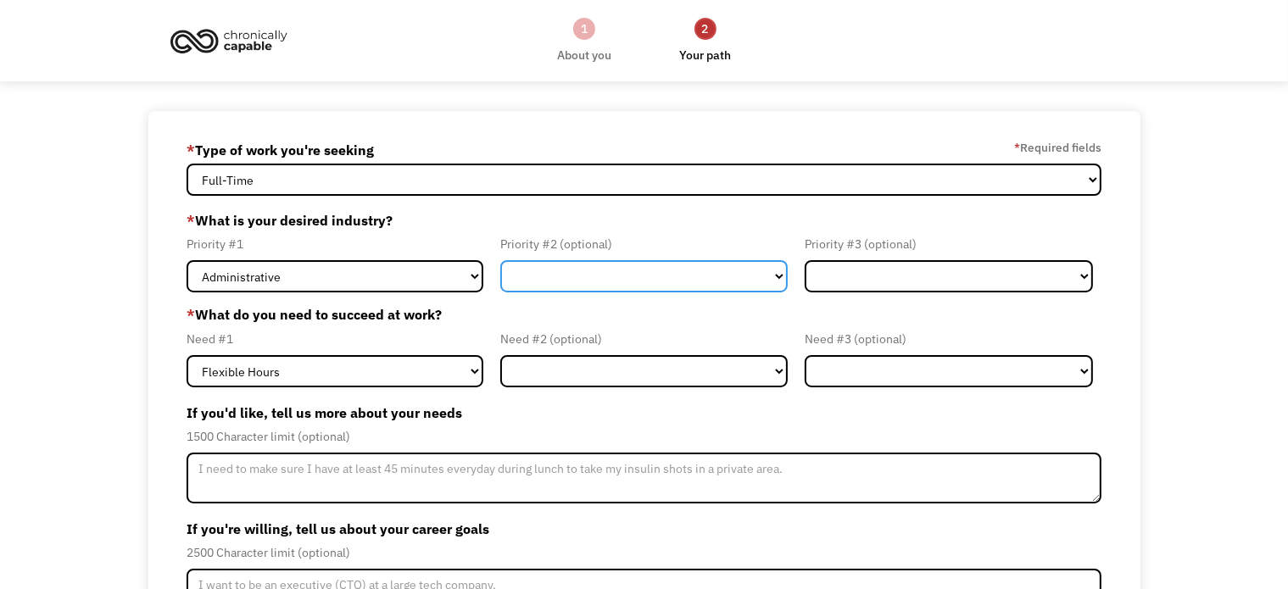
click at [549, 284] on select "Government Finance & Insurance Health & Social Care Tech & Engineering Creative…" at bounding box center [644, 276] width 288 height 32
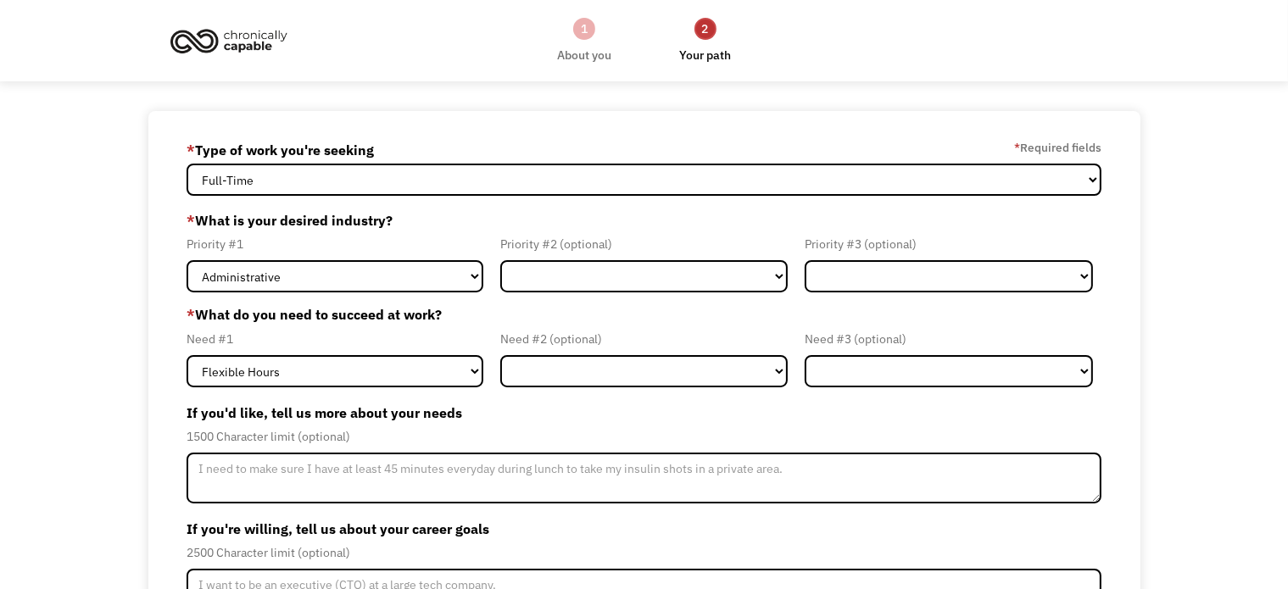
click at [107, 174] on div "68c251c35acb3ae91cc0c8a8 jasmine.hartsock@yahoo.com Jasmine Hartsock * Type of …" at bounding box center [644, 433] width 1288 height 645
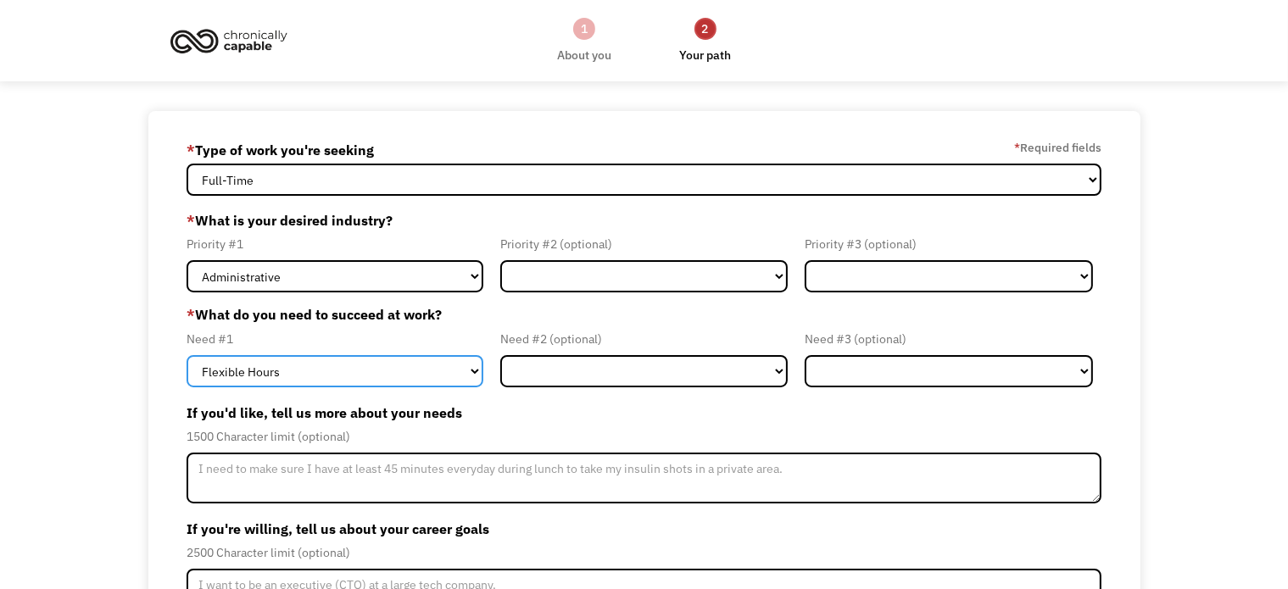
click at [285, 368] on select "Flexible Hours Remote Work Service Animal On-site Accommodations Visual Support…" at bounding box center [335, 371] width 297 height 32
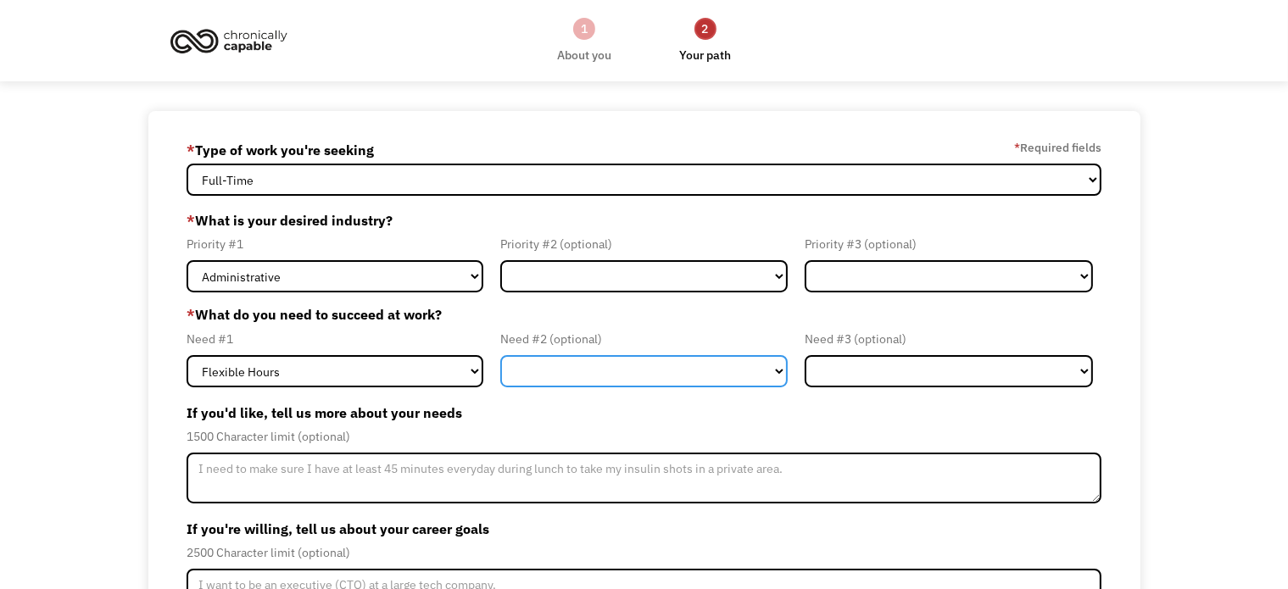
click at [540, 367] on select "Flexible Hours Remote Work Service Animal On-site Accommodations Visual Support…" at bounding box center [644, 371] width 288 height 32
select select "Remote Work"
click at [500, 355] on select "Flexible Hours Remote Work Service Animal On-site Accommodations Visual Support…" at bounding box center [644, 371] width 288 height 32
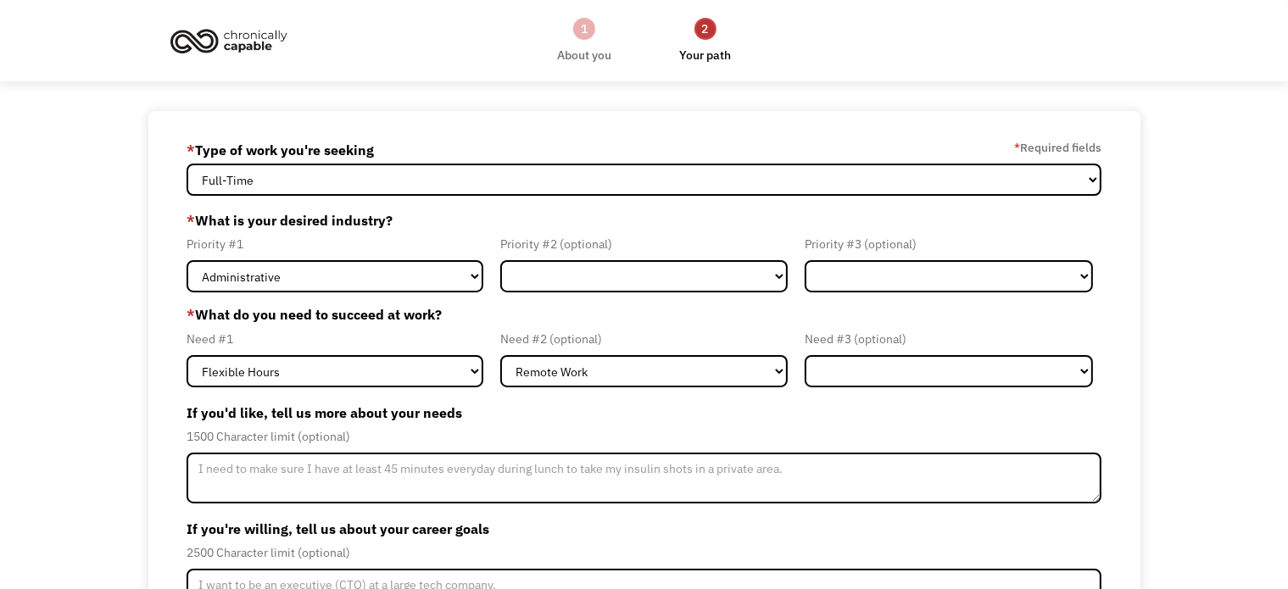
click at [122, 304] on div "68c251c35acb3ae91cc0c8a8 jasmine.hartsock@yahoo.com Jasmine Hartsock * Type of …" at bounding box center [644, 433] width 1288 height 645
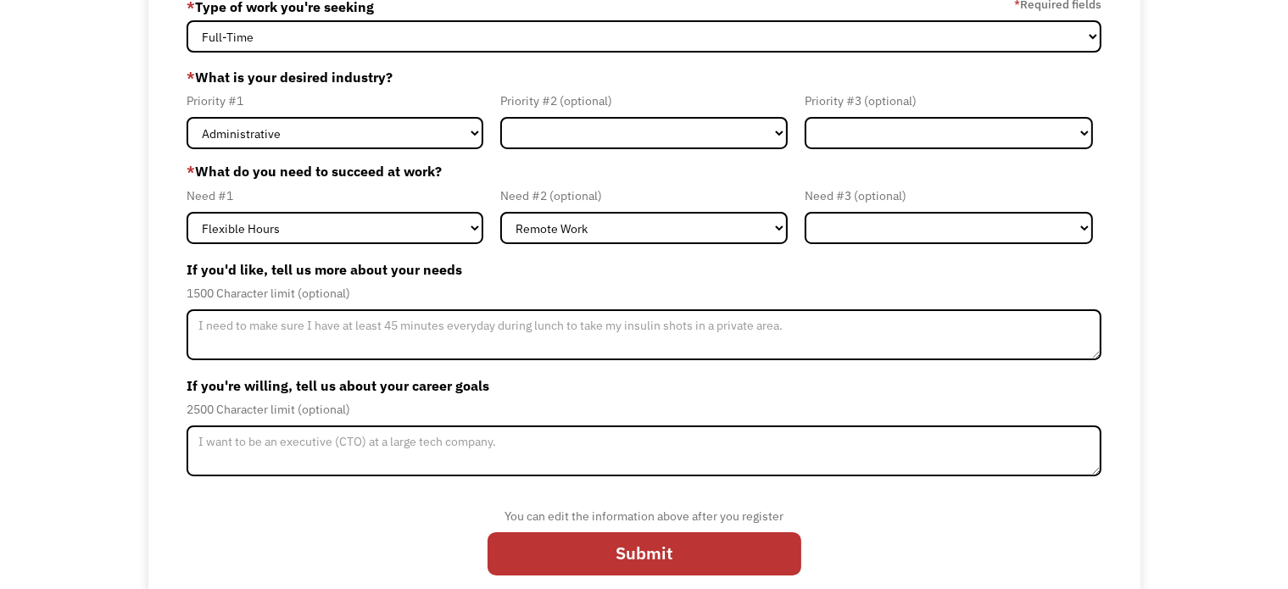
scroll to position [165, 0]
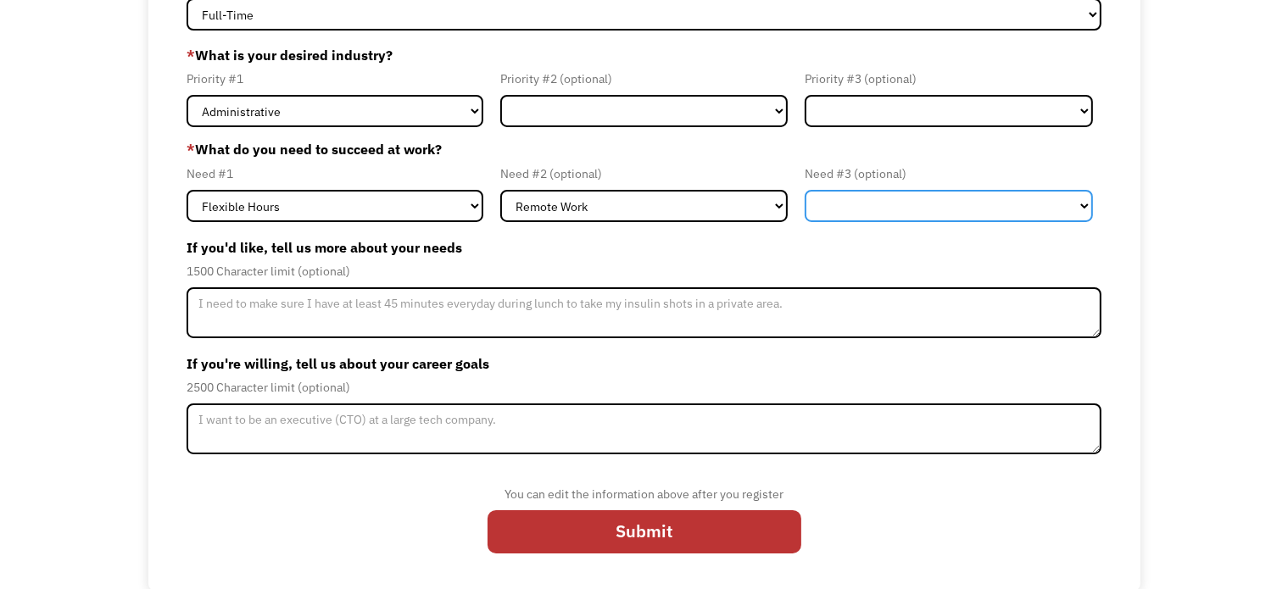
click at [990, 213] on select "Flexible Hours Remote Work Service Animal On-site Accommodations Visual Support…" at bounding box center [949, 206] width 288 height 32
click at [137, 221] on div "68c251c35acb3ae91cc0c8a8 jasmine.hartsock@yahoo.com Jasmine Hartsock * Type of …" at bounding box center [644, 268] width 1288 height 645
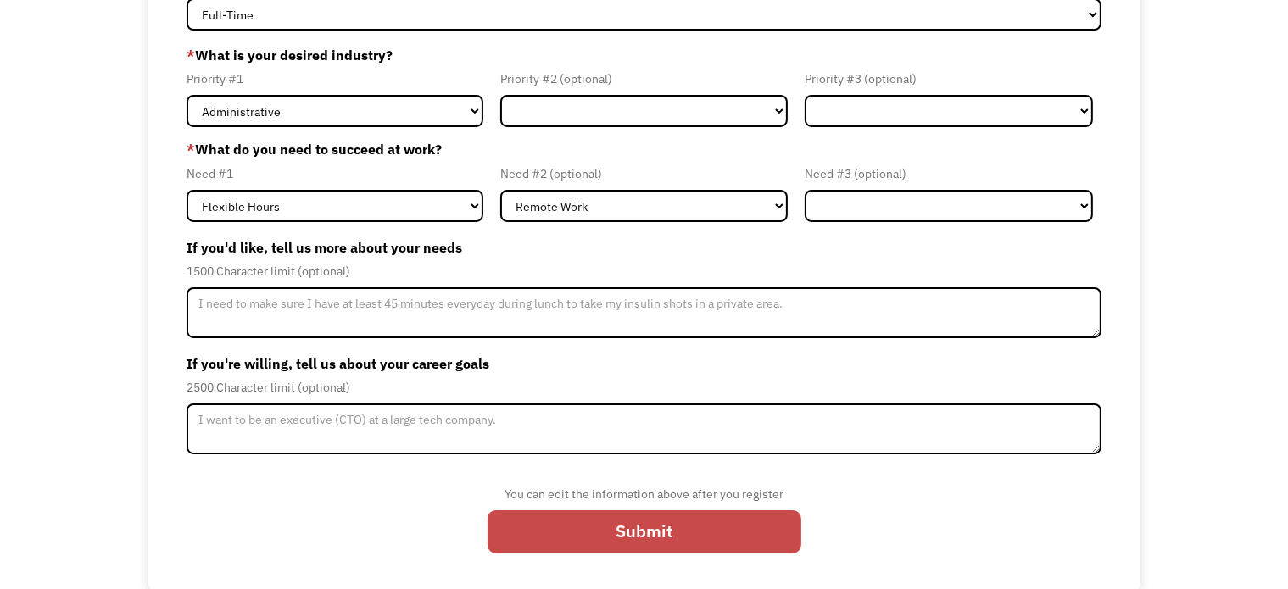
click at [577, 528] on input "Submit" at bounding box center [645, 532] width 314 height 44
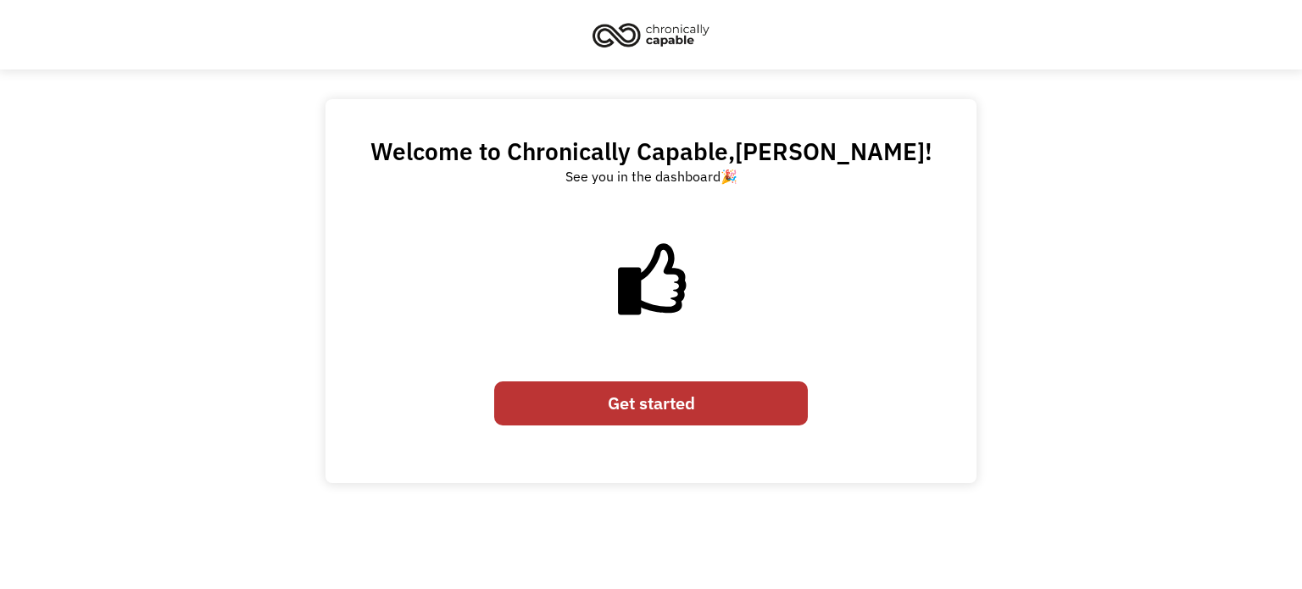
click at [655, 406] on link "Get started" at bounding box center [651, 404] width 314 height 44
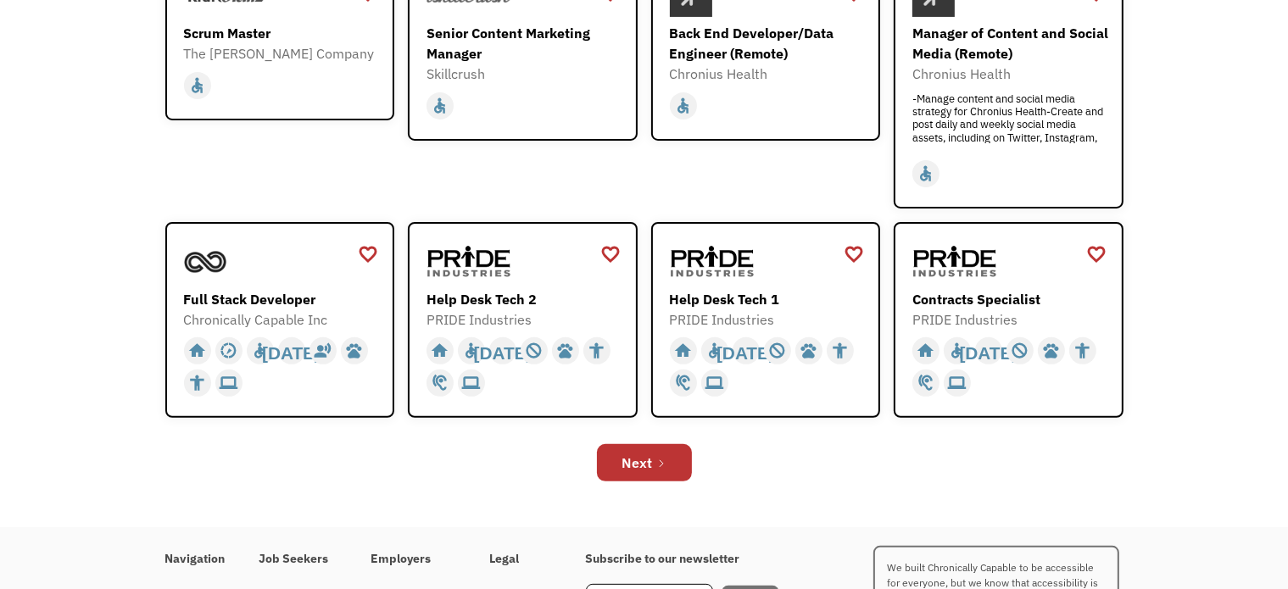
scroll to position [643, 0]
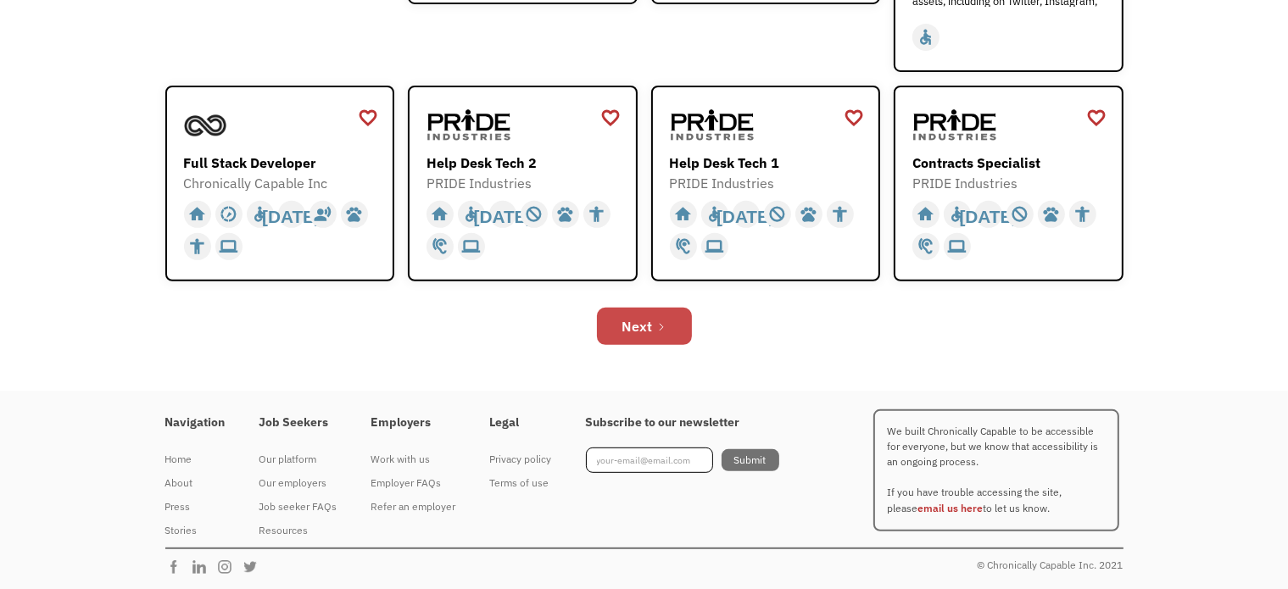
drag, startPoint x: 643, startPoint y: 326, endPoint x: 637, endPoint y: 319, distance: 9.7
click at [643, 326] on div "Next" at bounding box center [637, 326] width 31 height 20
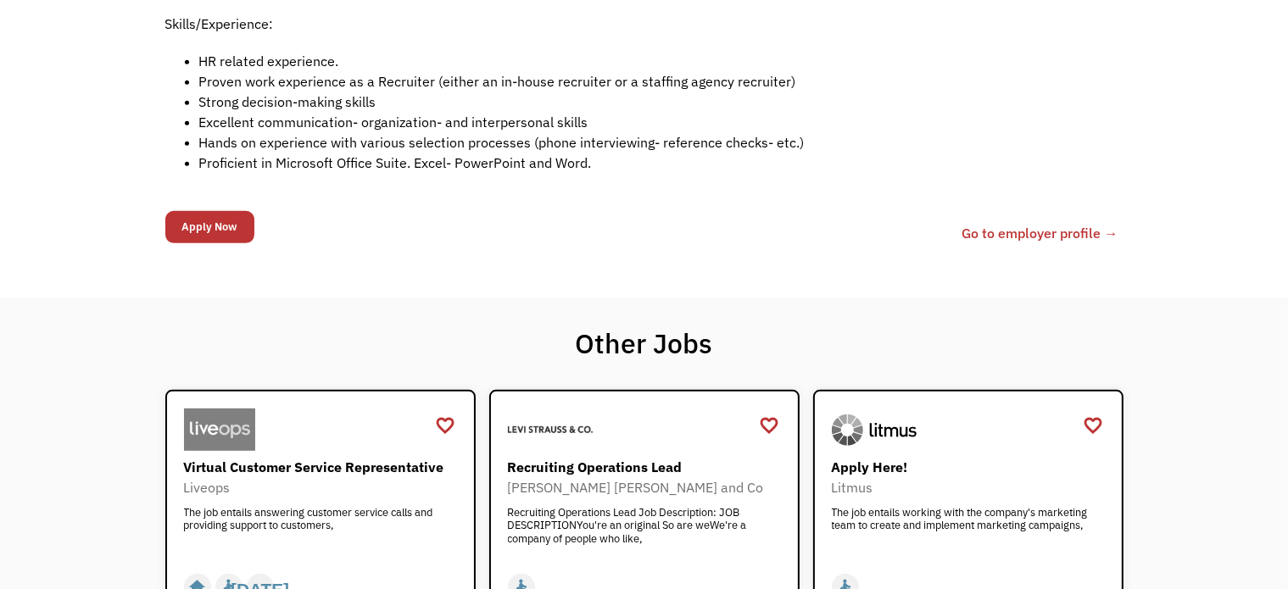
scroll to position [1102, 0]
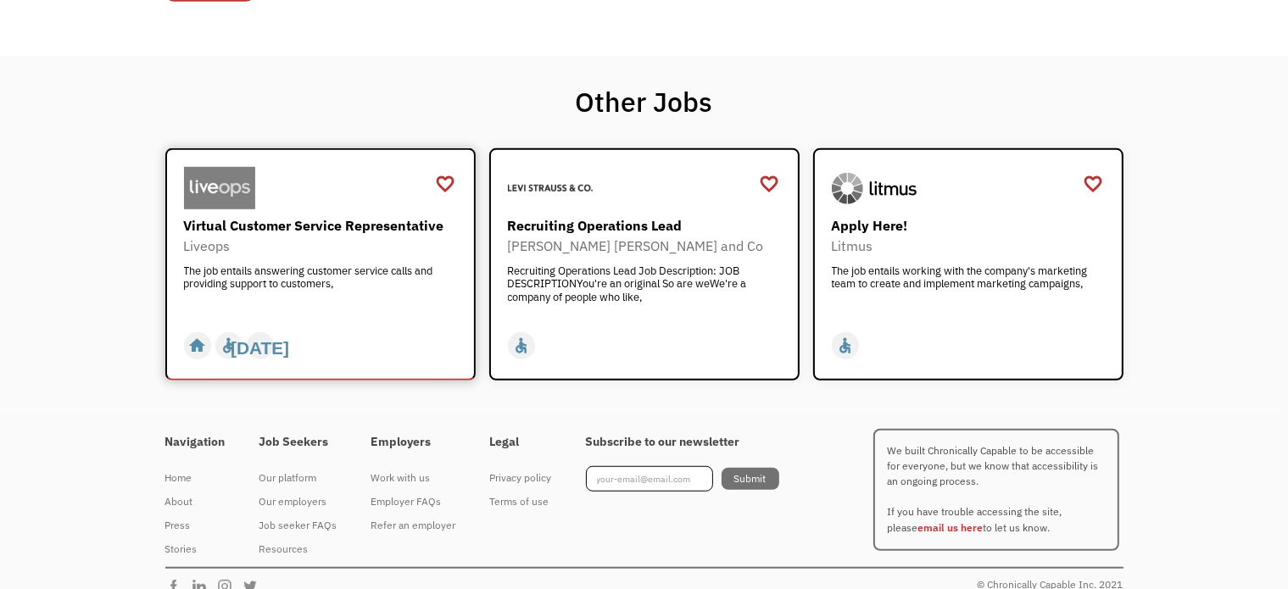
click at [371, 222] on div "Virtual Customer Service Representative" at bounding box center [322, 225] width 277 height 20
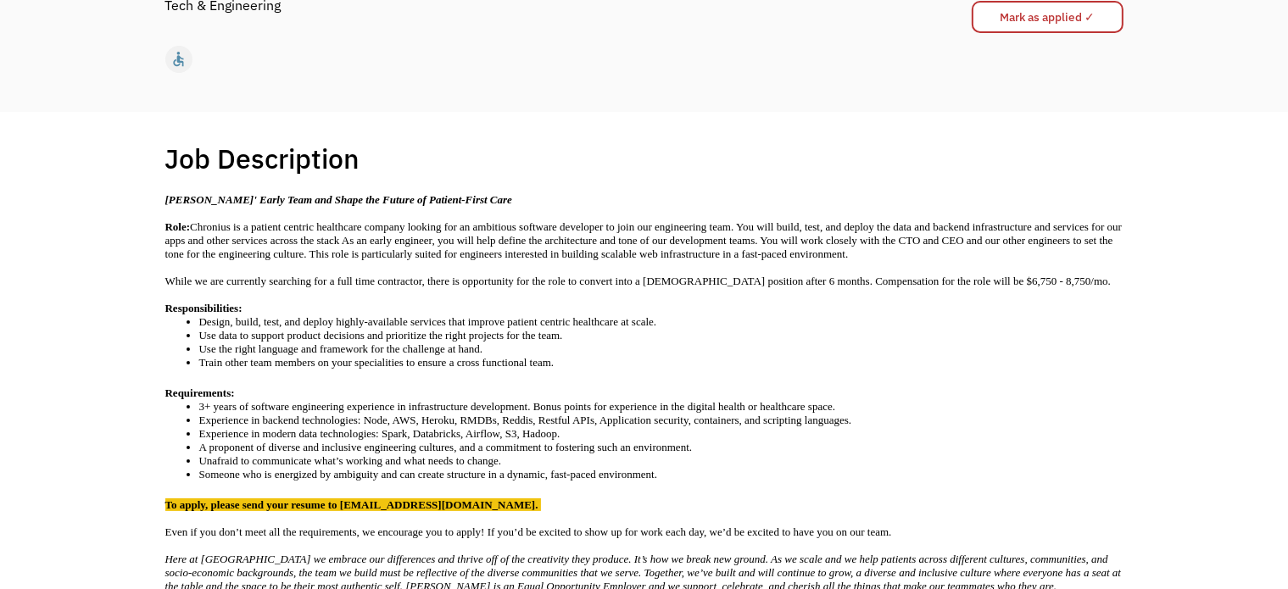
scroll to position [254, 0]
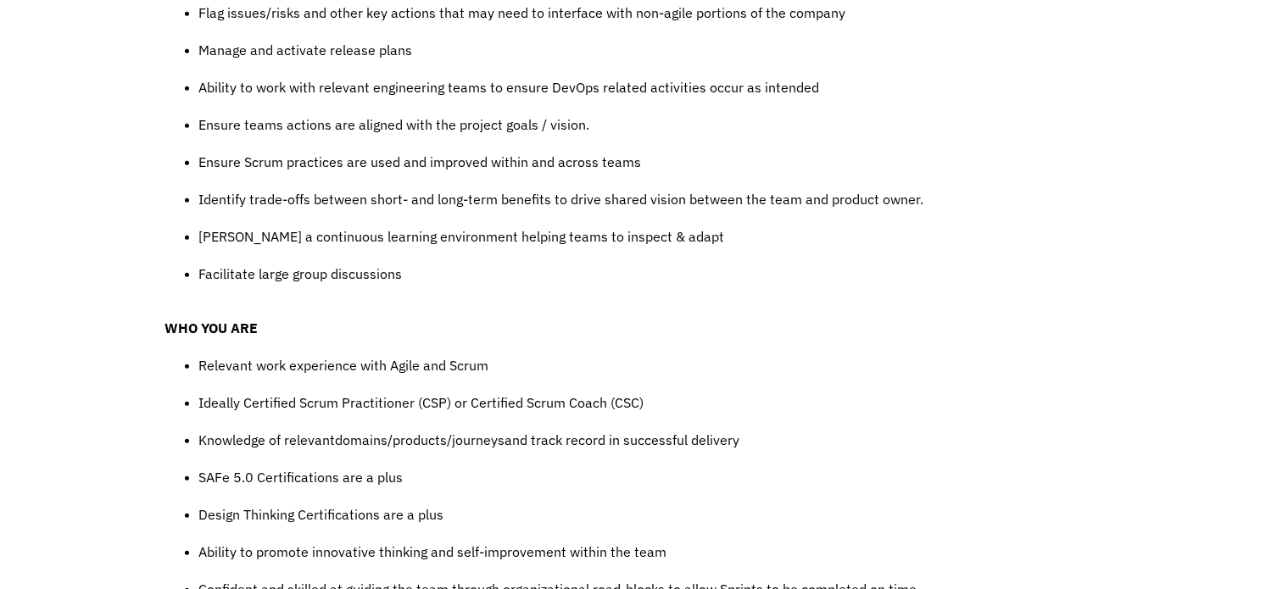
scroll to position [1357, 0]
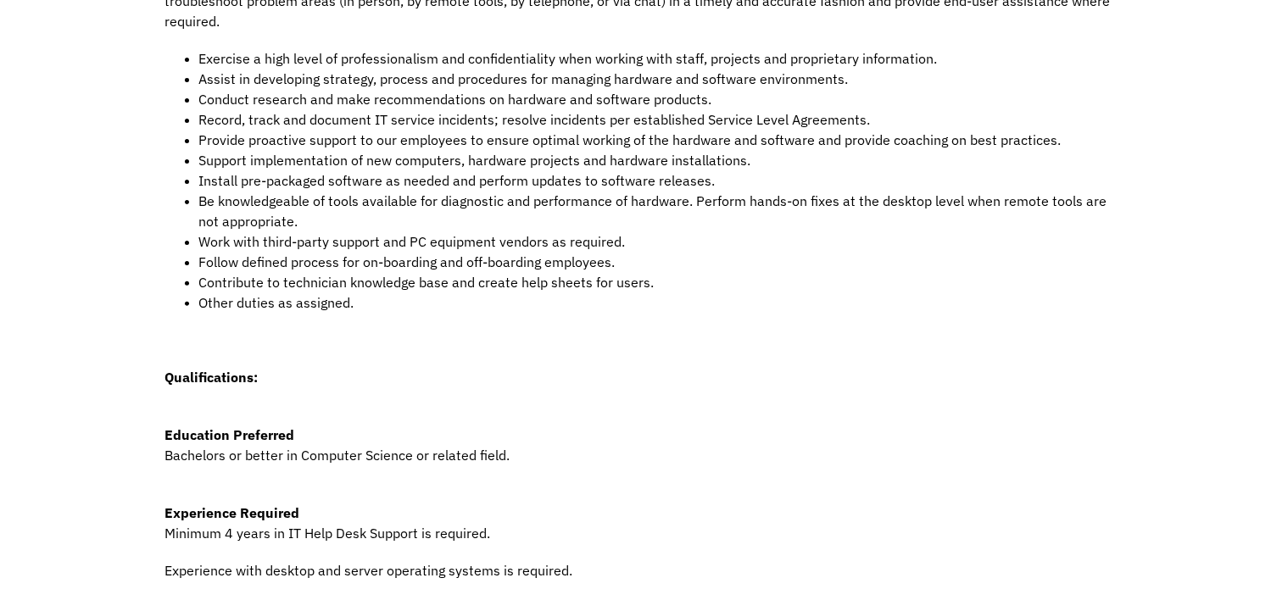
scroll to position [678, 0]
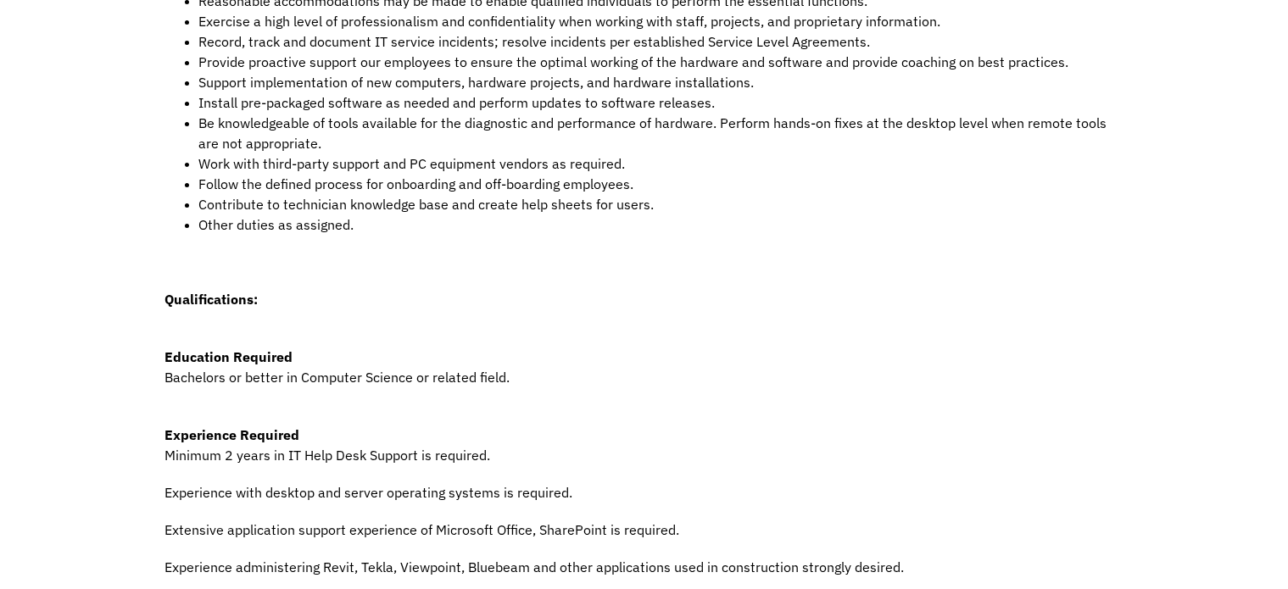
scroll to position [678, 0]
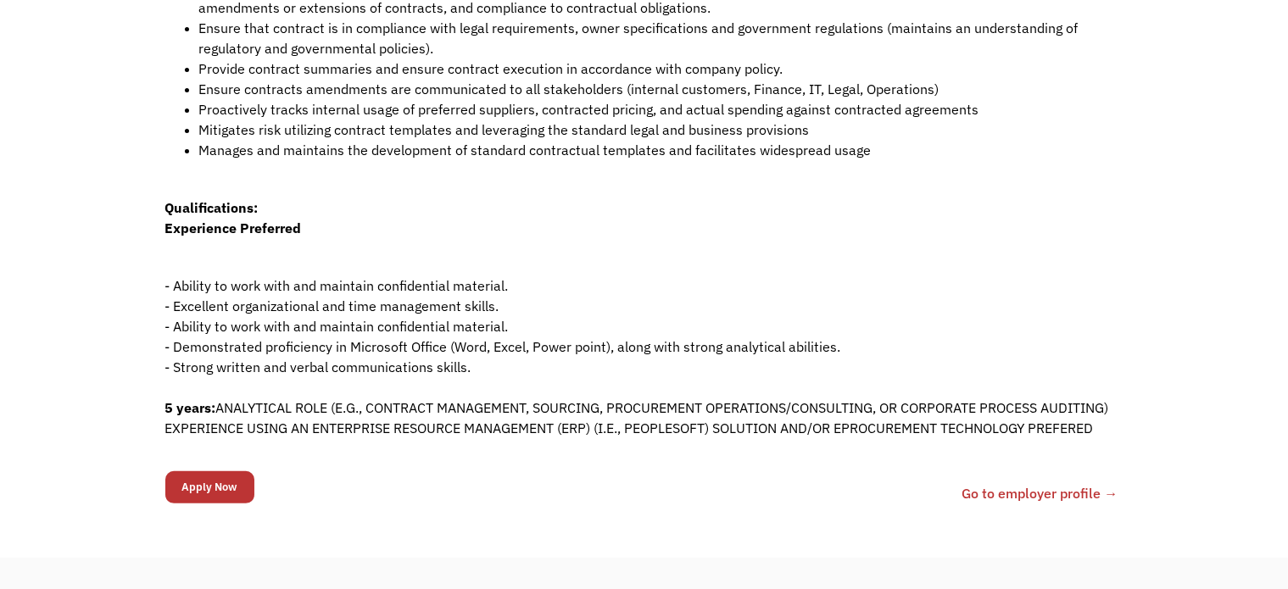
scroll to position [678, 0]
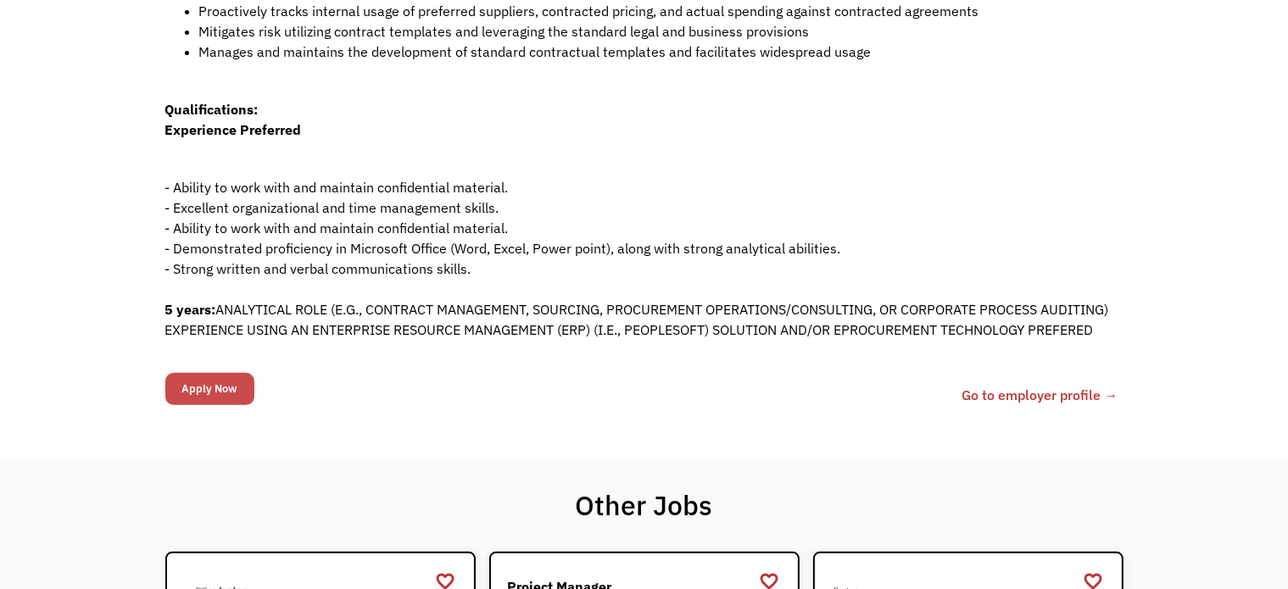
click at [219, 399] on input "Apply Now" at bounding box center [209, 389] width 89 height 32
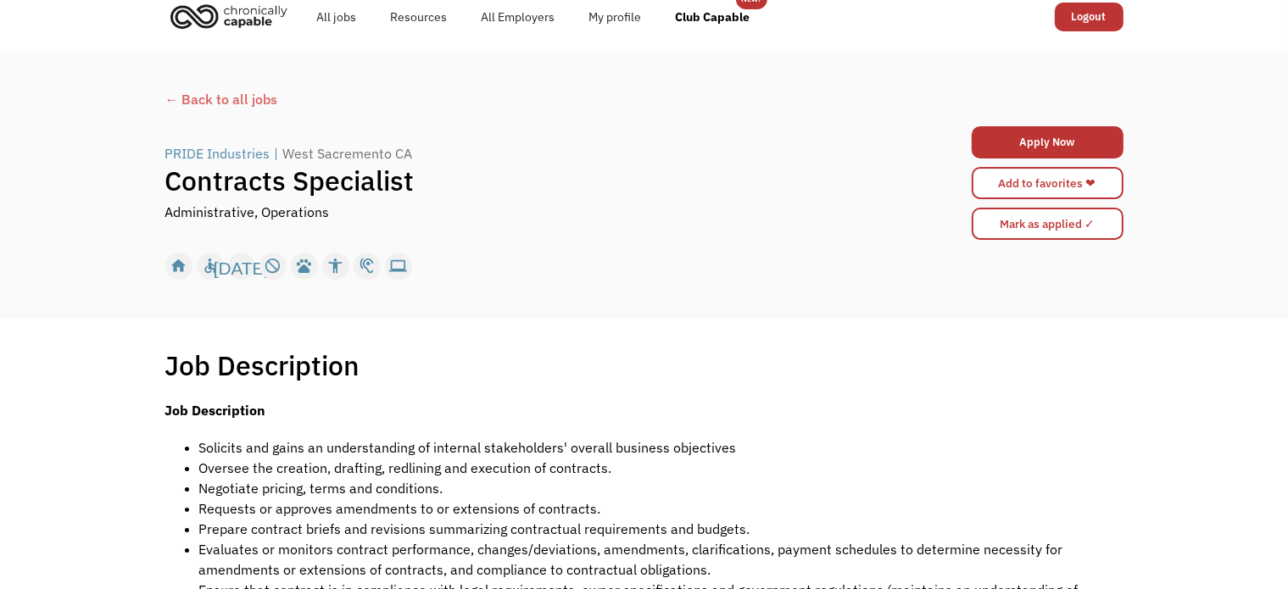
scroll to position [0, 0]
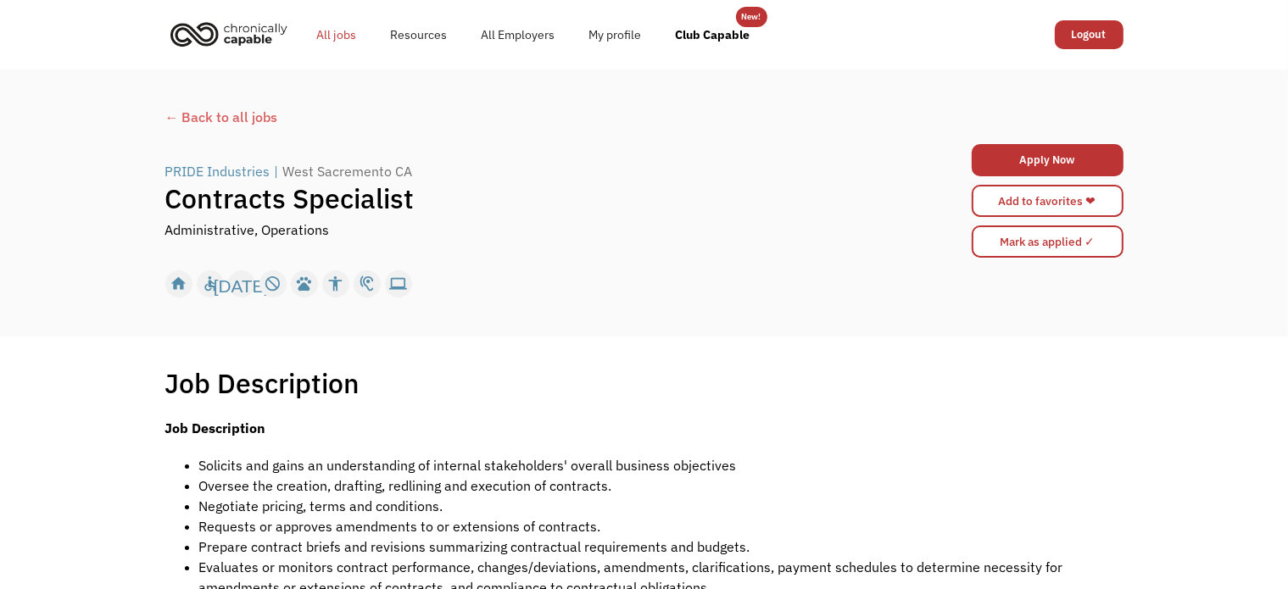
click at [320, 40] on link "All jobs" at bounding box center [337, 35] width 74 height 54
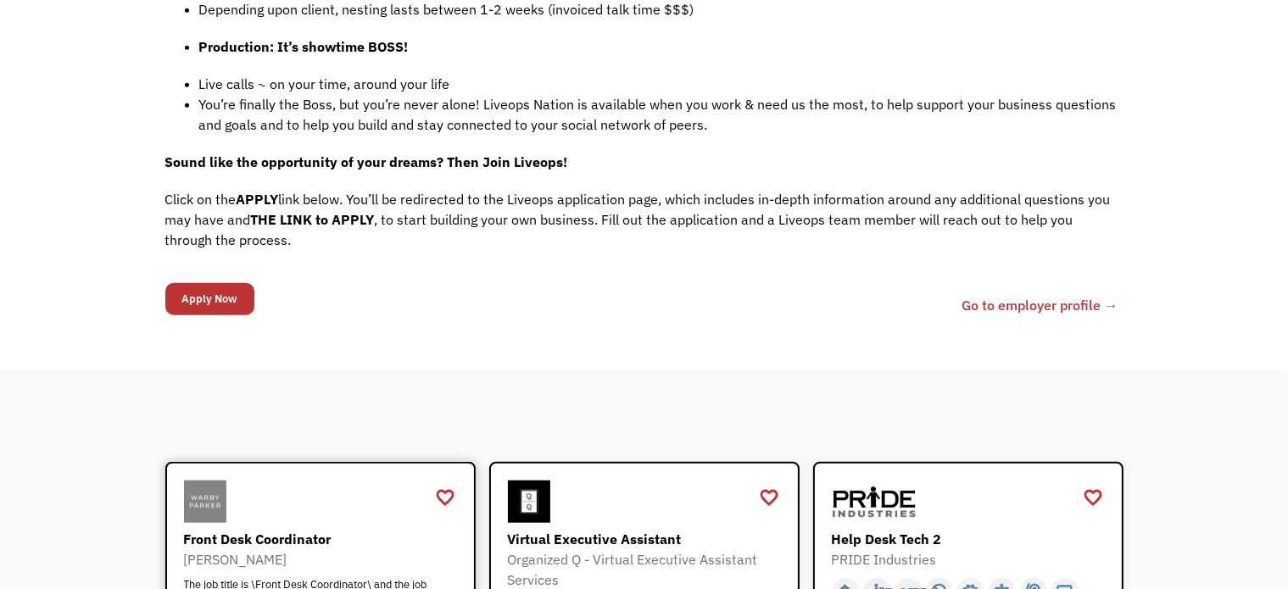
scroll to position [1696, 0]
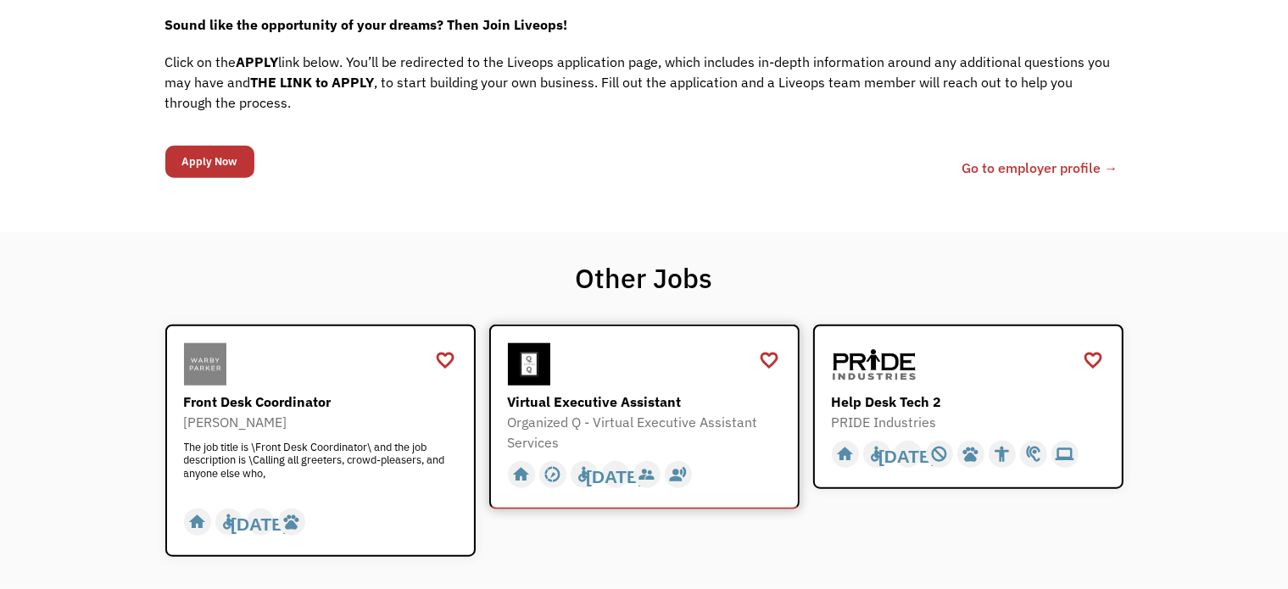
click at [605, 392] on div "Virtual Executive Assistant" at bounding box center [646, 402] width 277 height 20
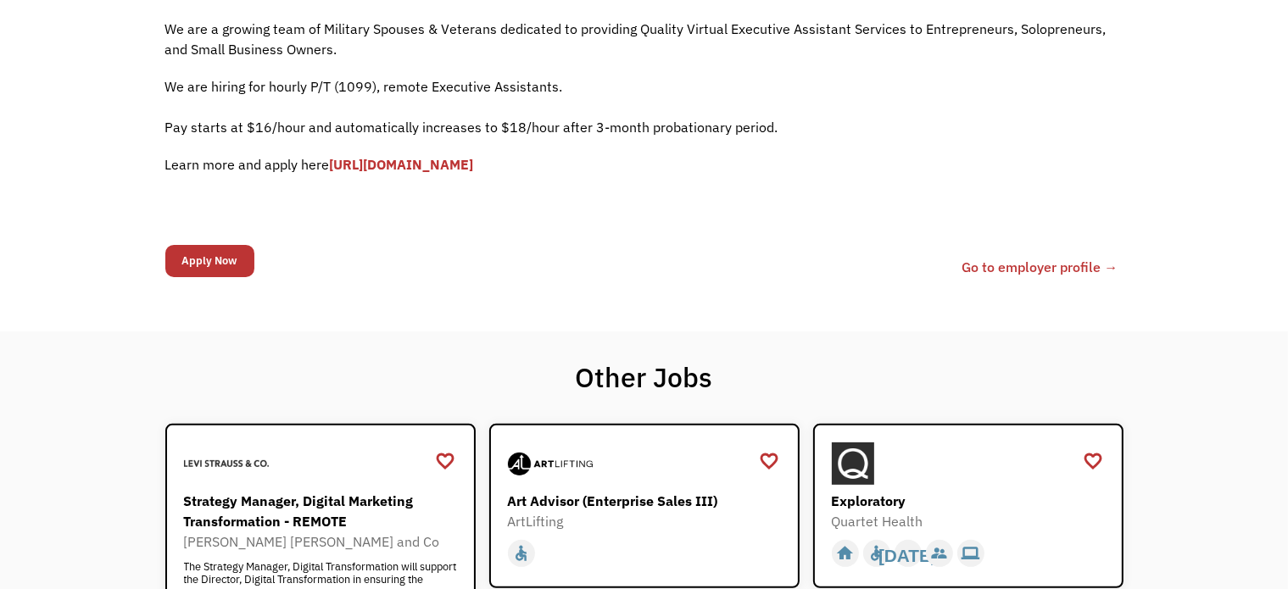
scroll to position [424, 0]
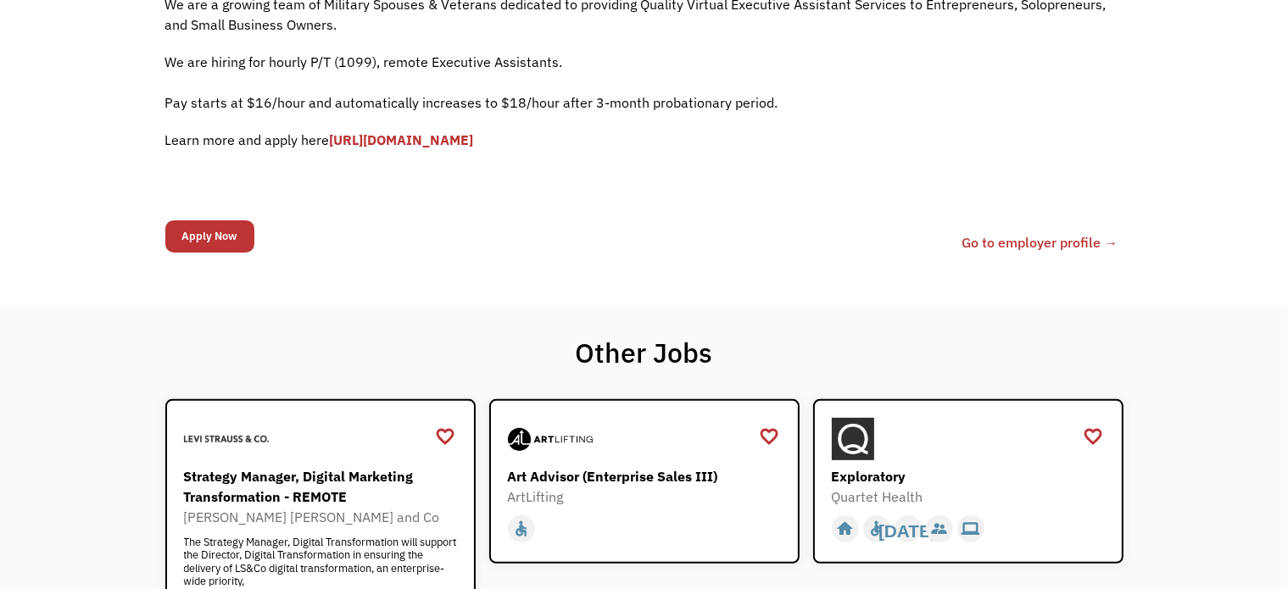
drag, startPoint x: 419, startPoint y: 143, endPoint x: 403, endPoint y: 133, distance: 19.1
click at [403, 133] on link "[URL][DOMAIN_NAME]" at bounding box center [402, 139] width 144 height 17
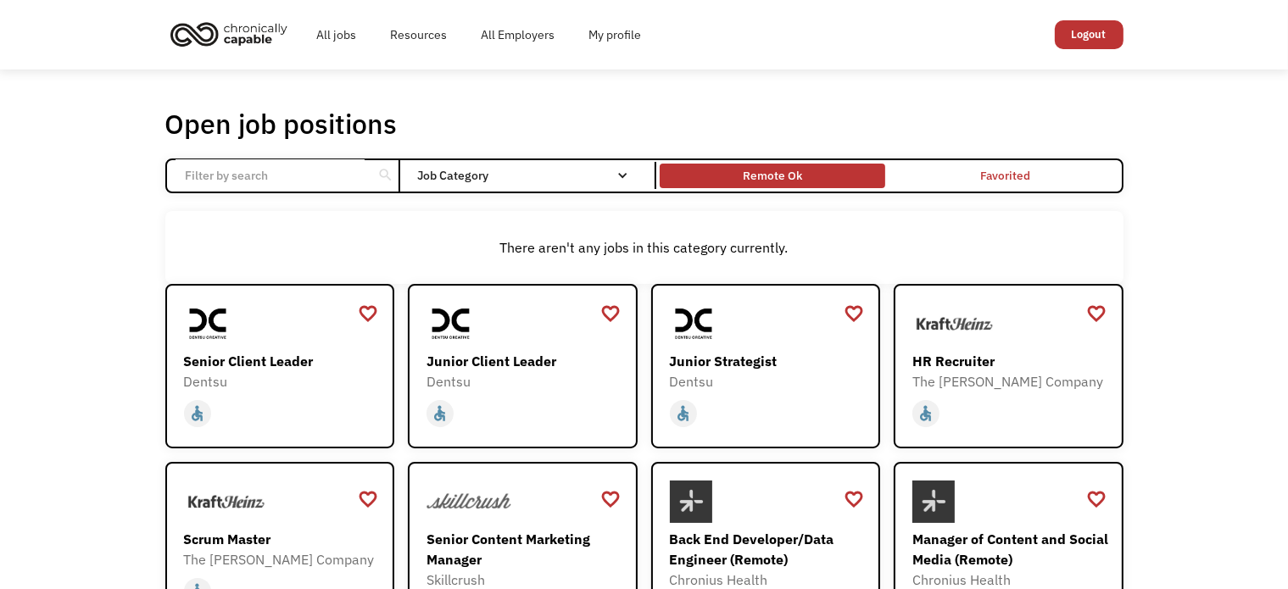
click at [774, 174] on div "Remote Ok" at bounding box center [772, 175] width 59 height 20
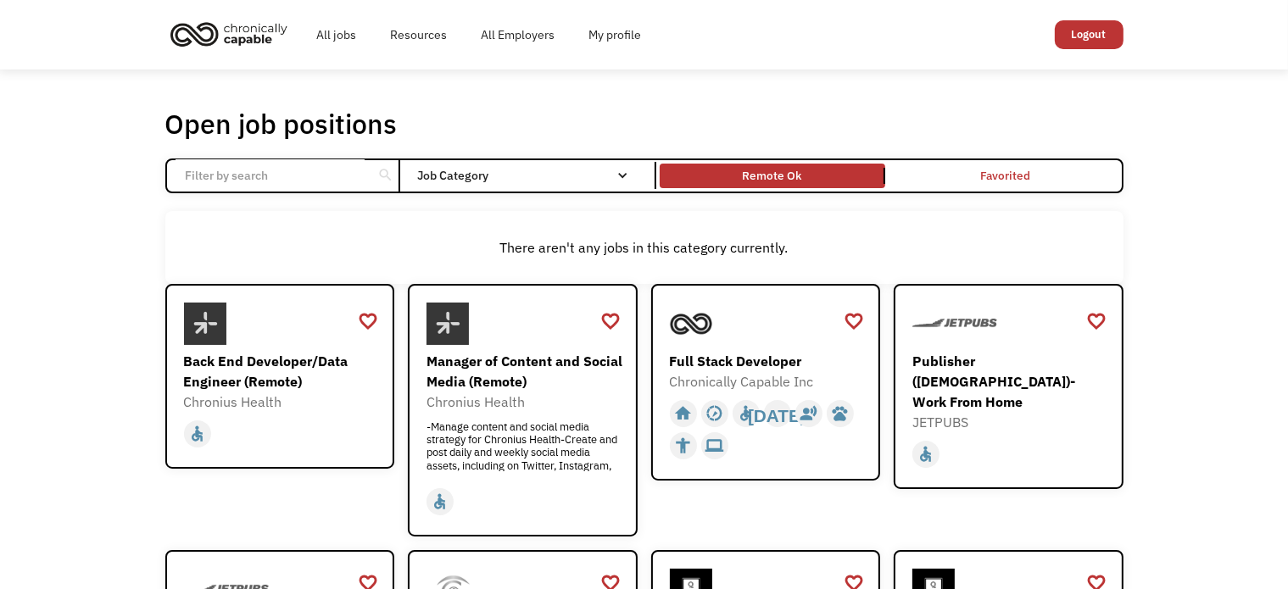
click at [1108, 36] on link "Logout" at bounding box center [1089, 34] width 69 height 29
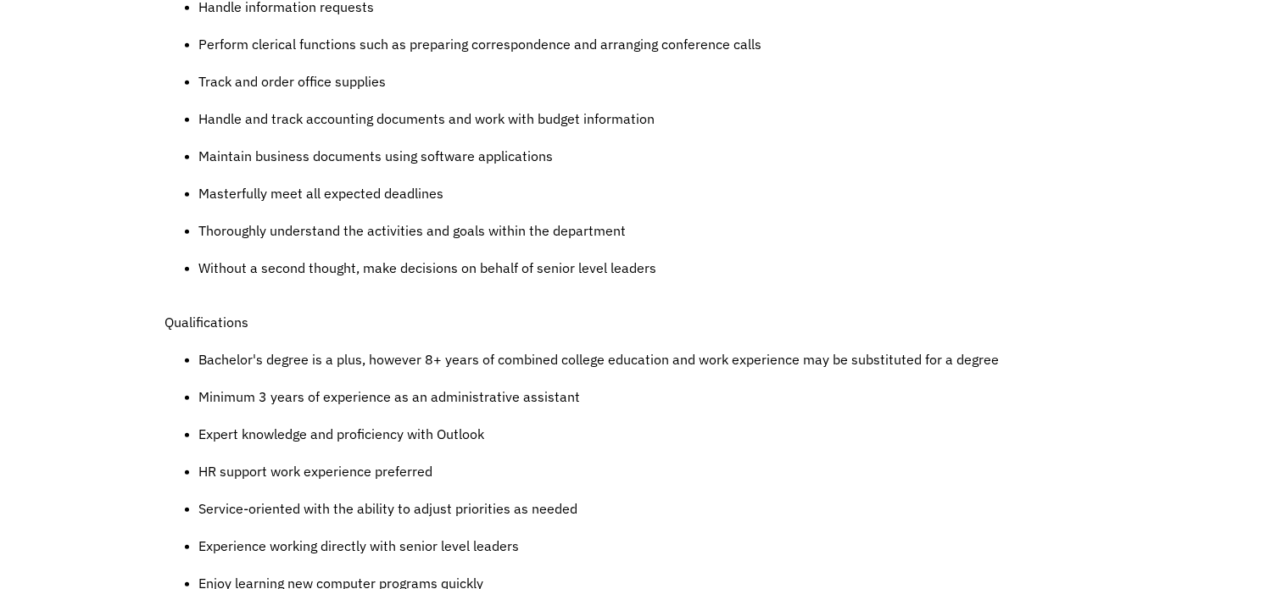
scroll to position [1017, 0]
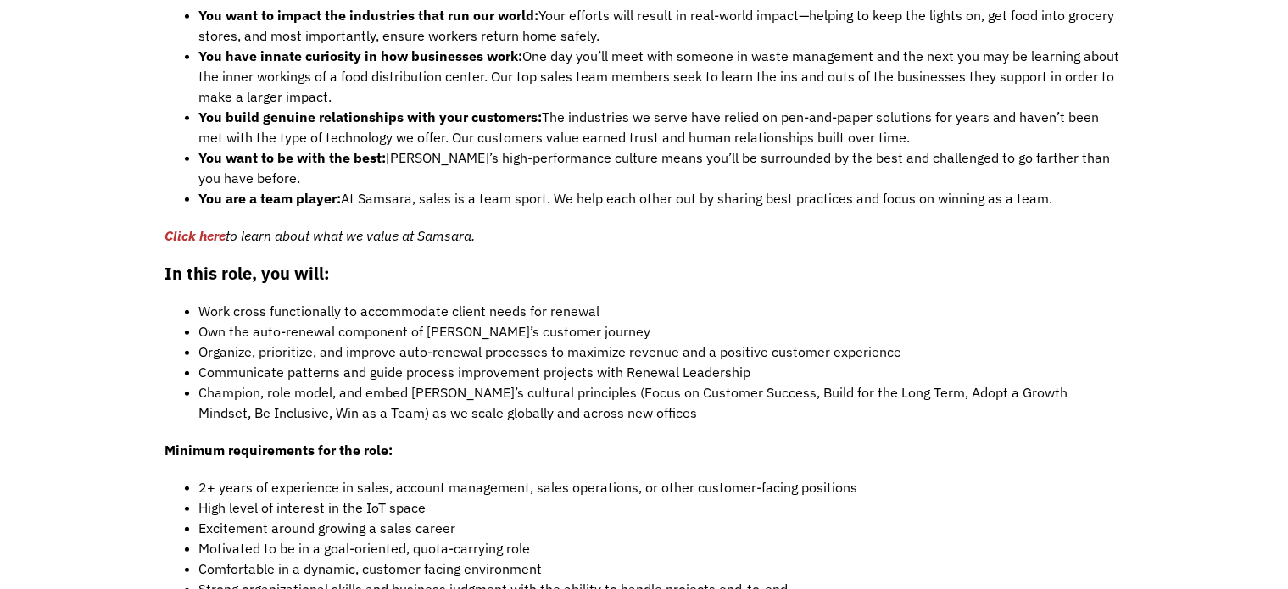
scroll to position [1526, 0]
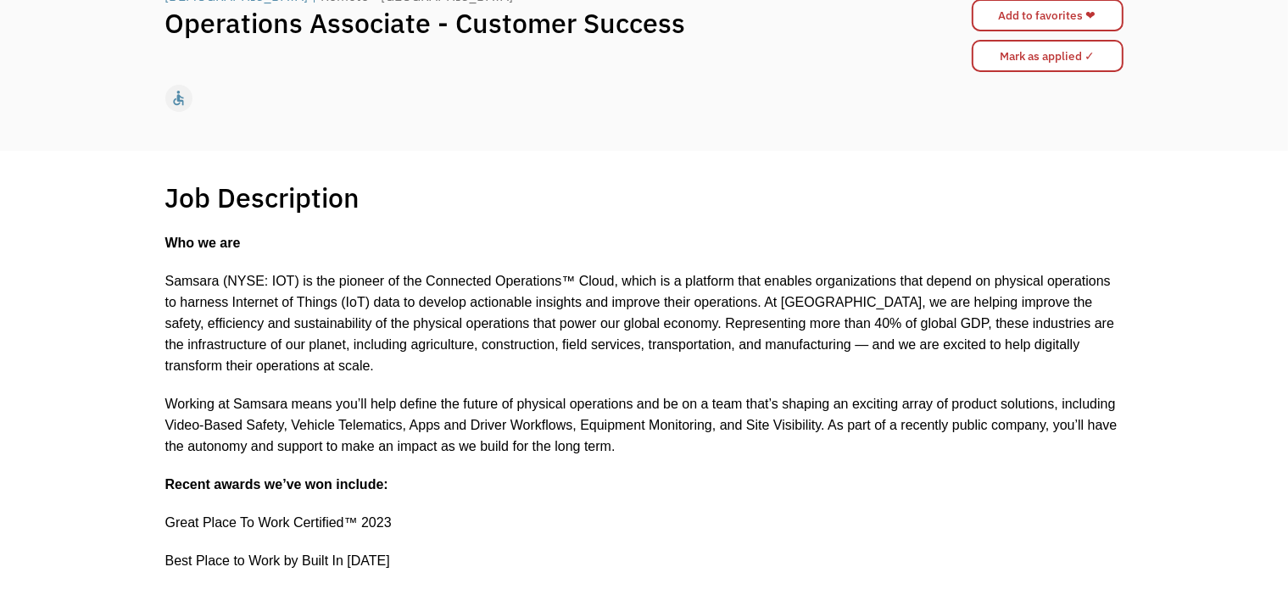
scroll to position [424, 0]
